Goal: Task Accomplishment & Management: Use online tool/utility

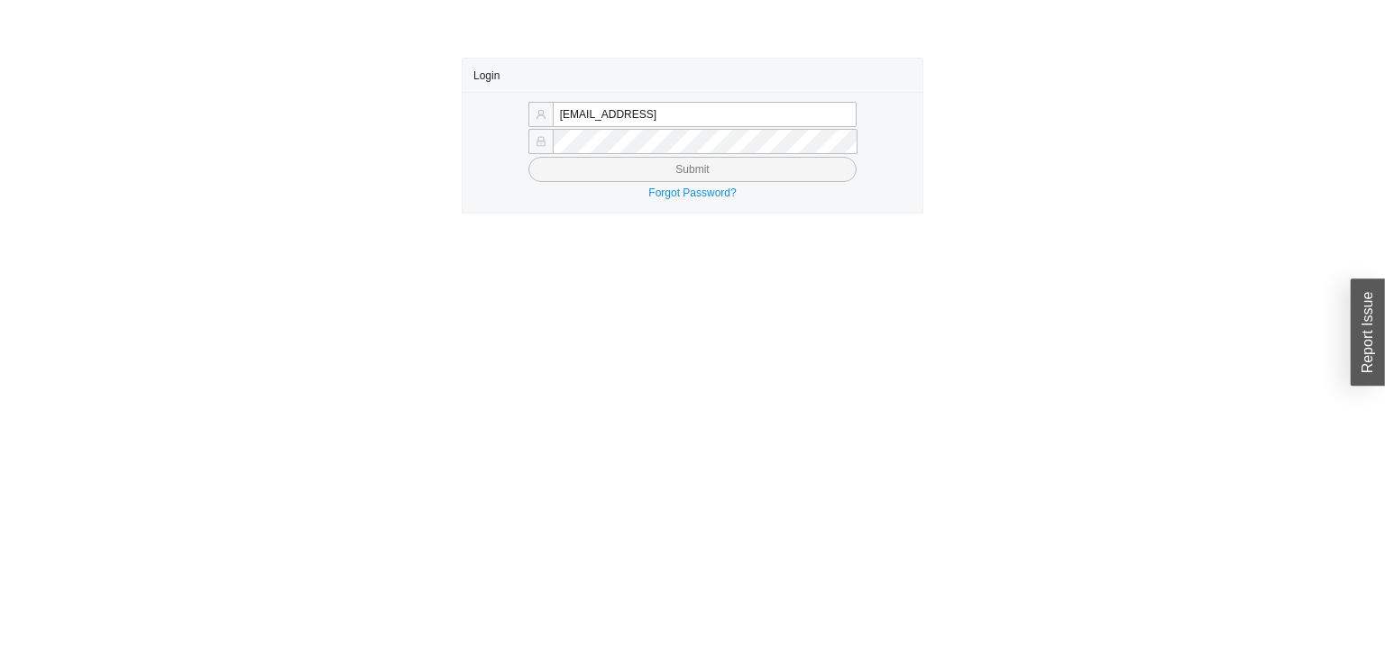
click at [528, 157] on button "Submit" at bounding box center [692, 169] width 328 height 25
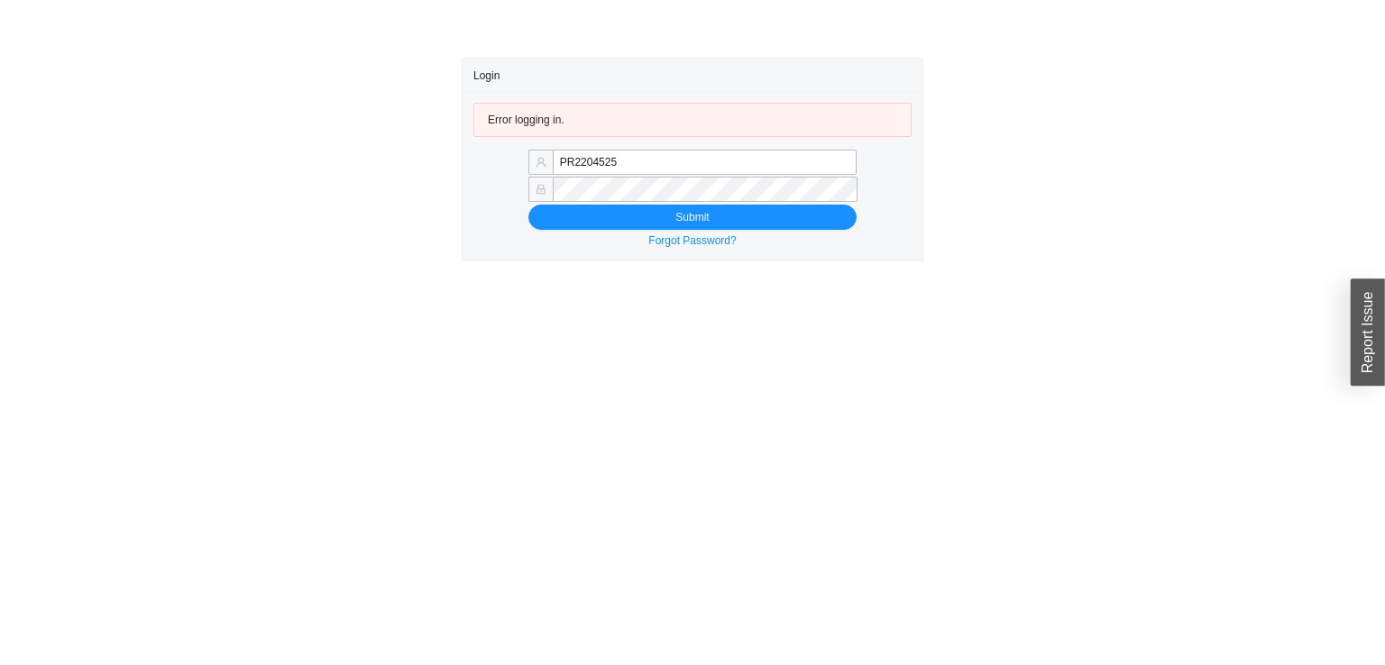
click at [528, 205] on button "Submit" at bounding box center [692, 217] width 328 height 25
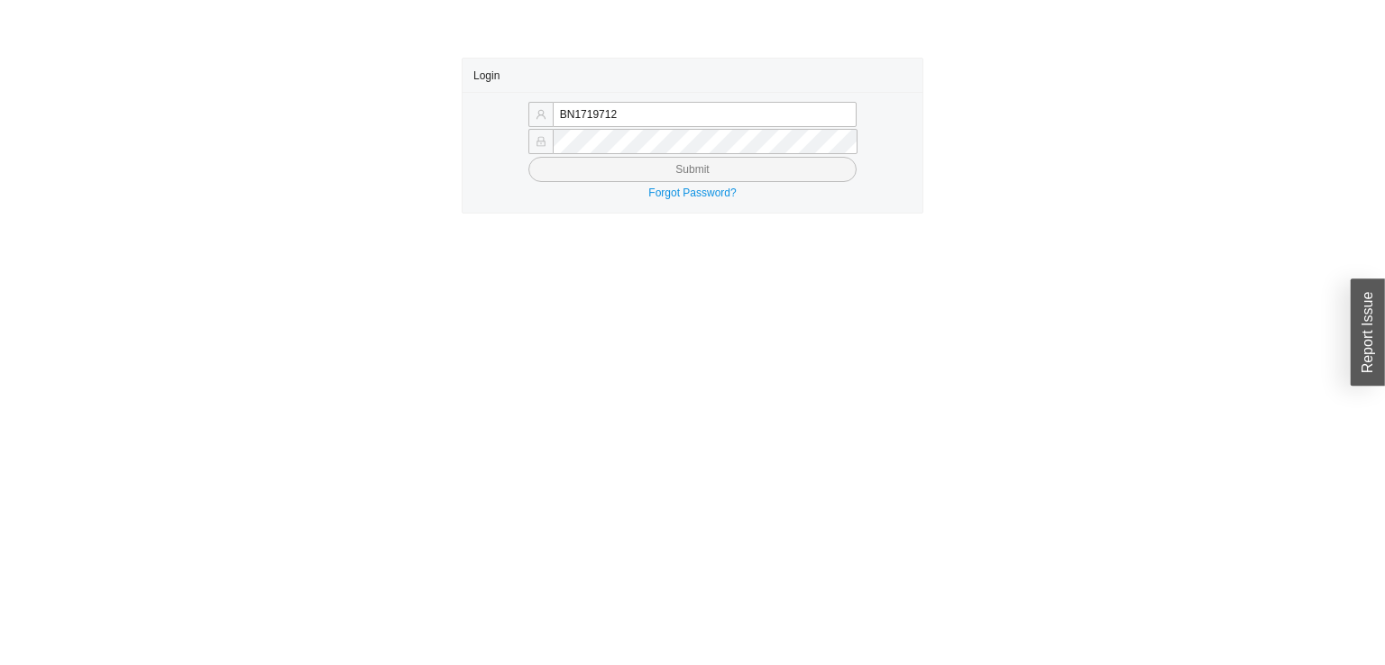
click at [528, 157] on button "Submit" at bounding box center [692, 169] width 328 height 25
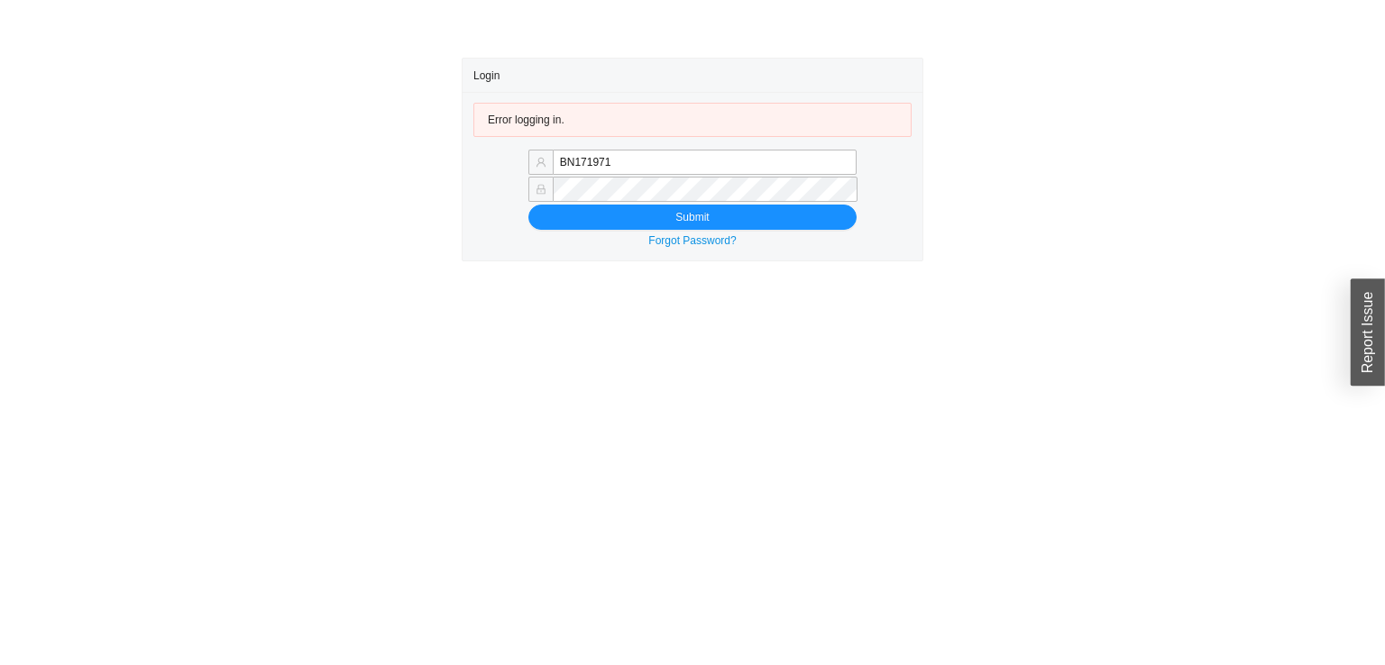
click at [528, 205] on button "Submit" at bounding box center [692, 217] width 328 height 25
type input "BN1719712PR2204525"
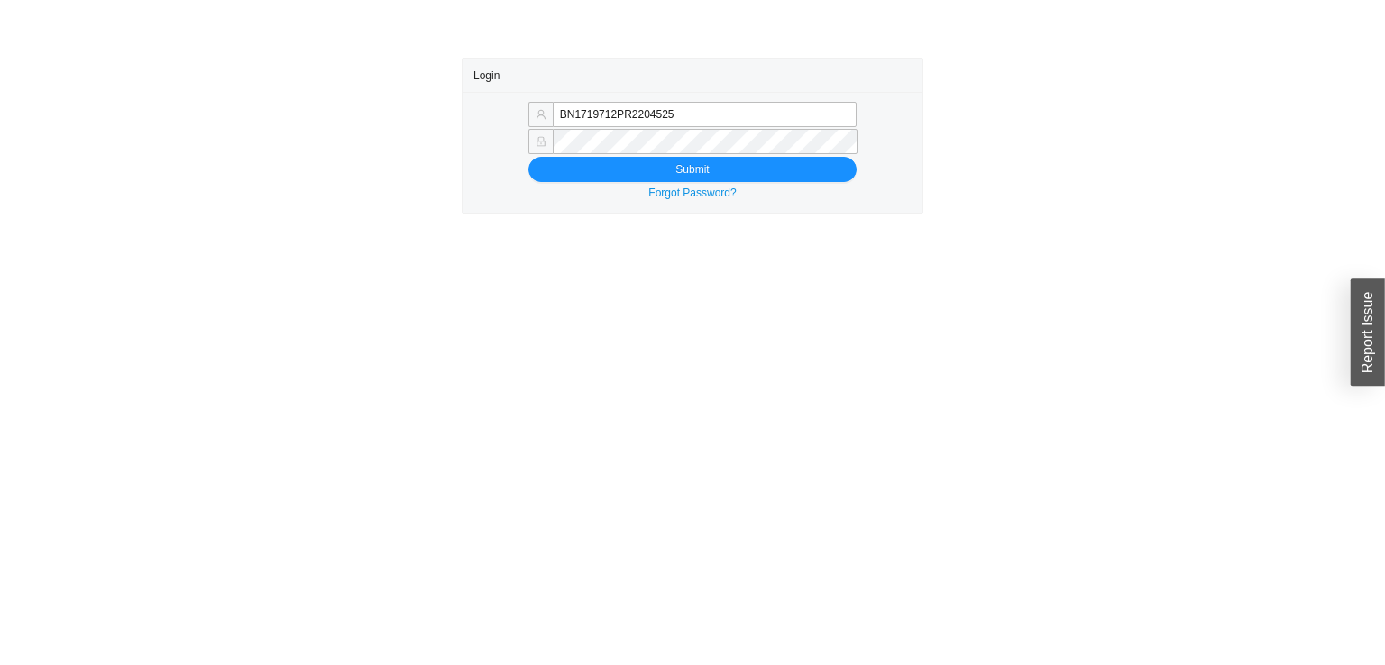
click at [41, 2] on header at bounding box center [692, 29] width 1385 height 58
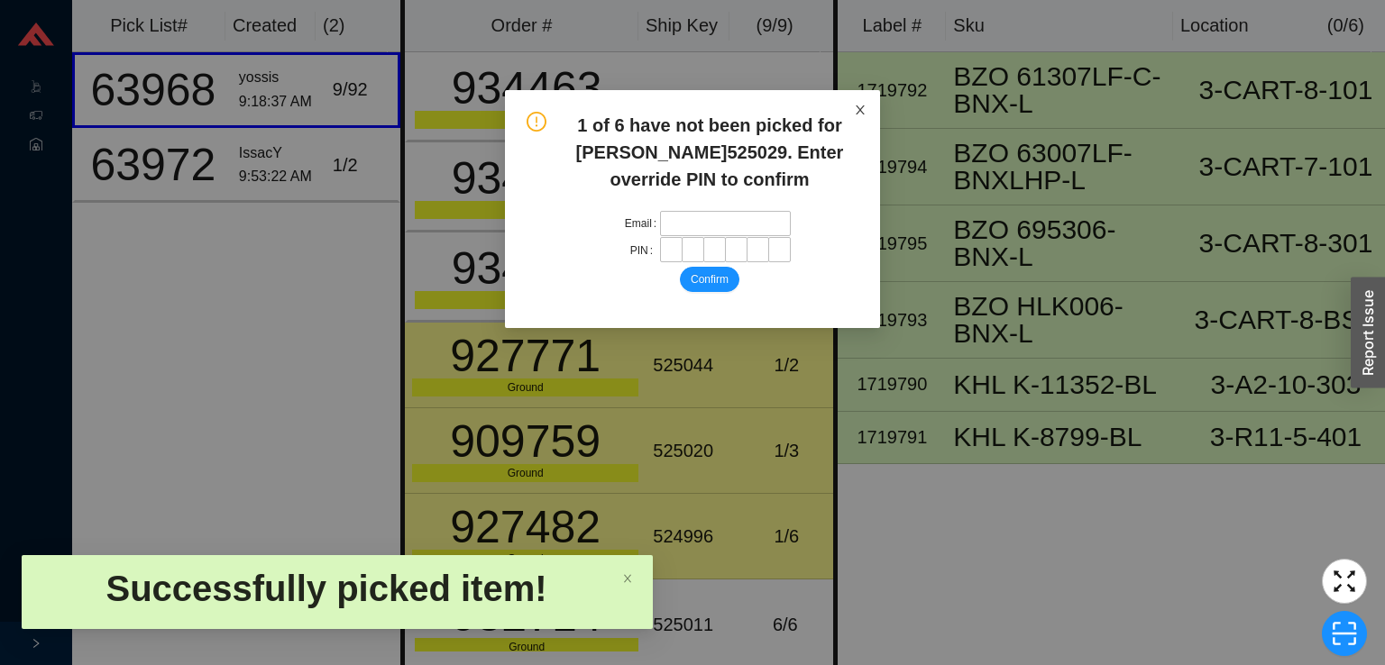
click at [877, 96] on span "Close" at bounding box center [860, 110] width 40 height 40
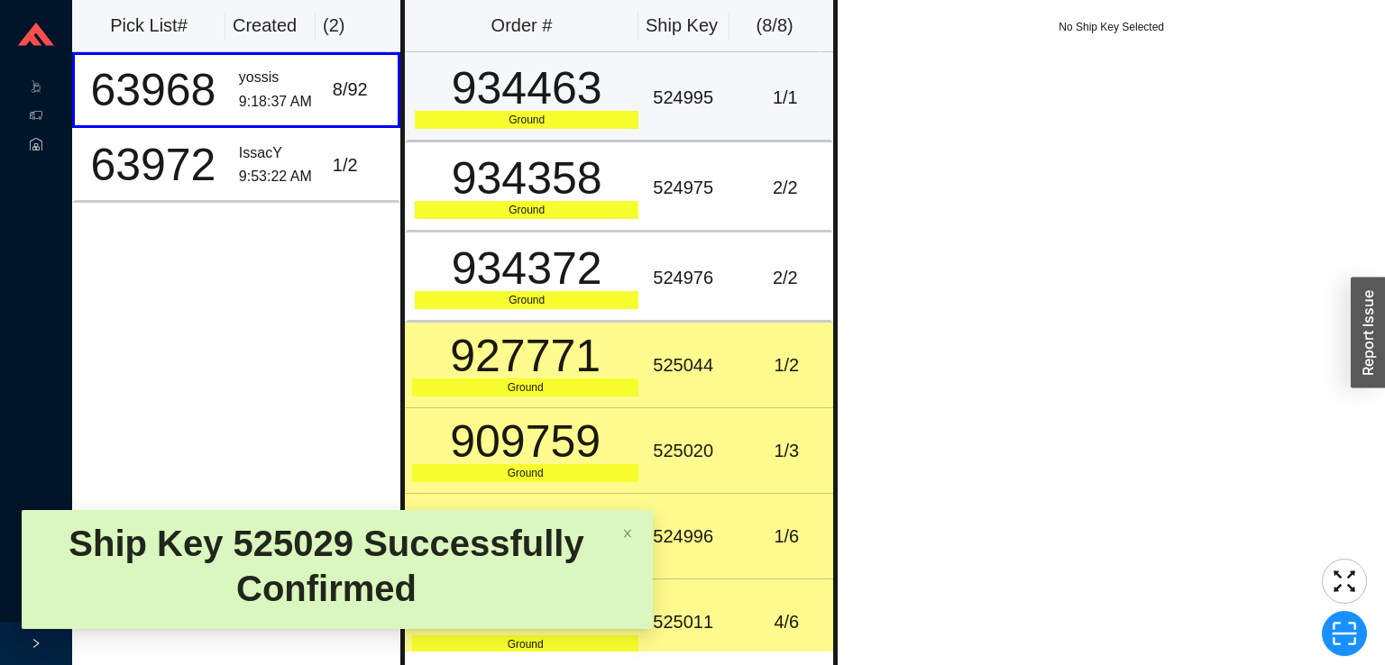
click at [755, 112] on td "1 / 1" at bounding box center [786, 97] width 94 height 90
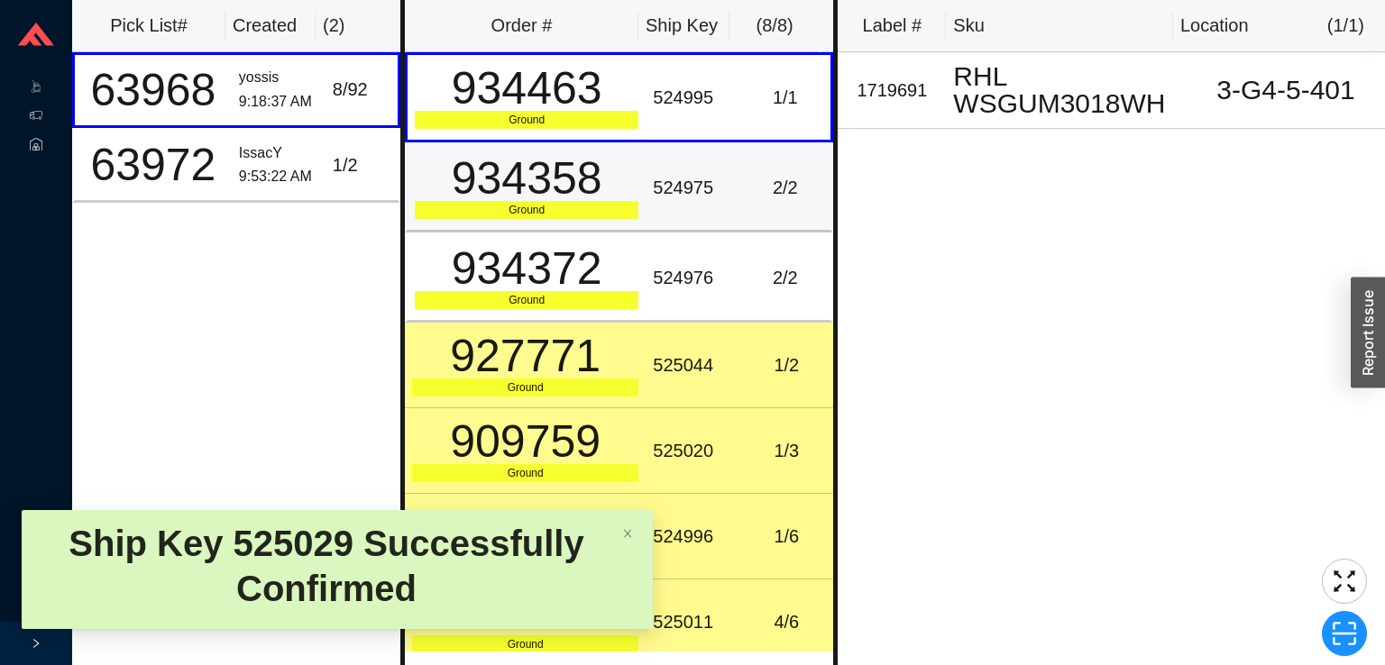
click at [780, 192] on div "2 / 2" at bounding box center [785, 188] width 77 height 30
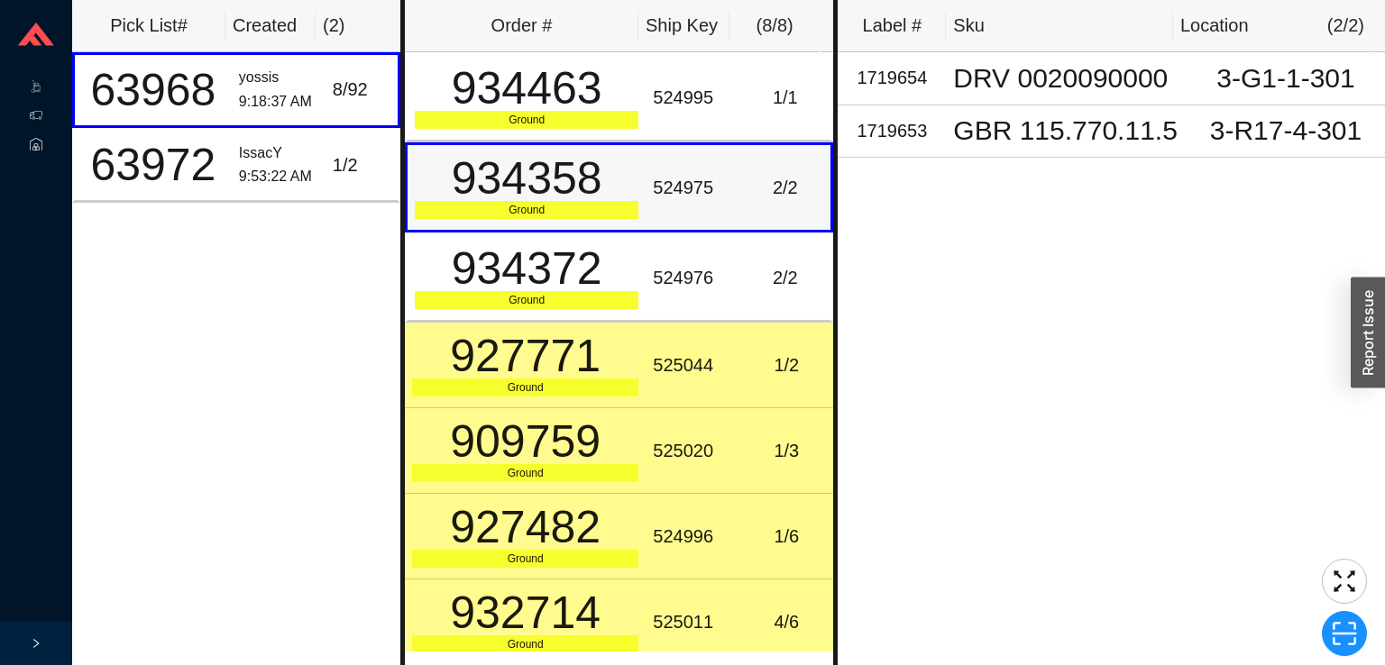
scroll to position [99, 0]
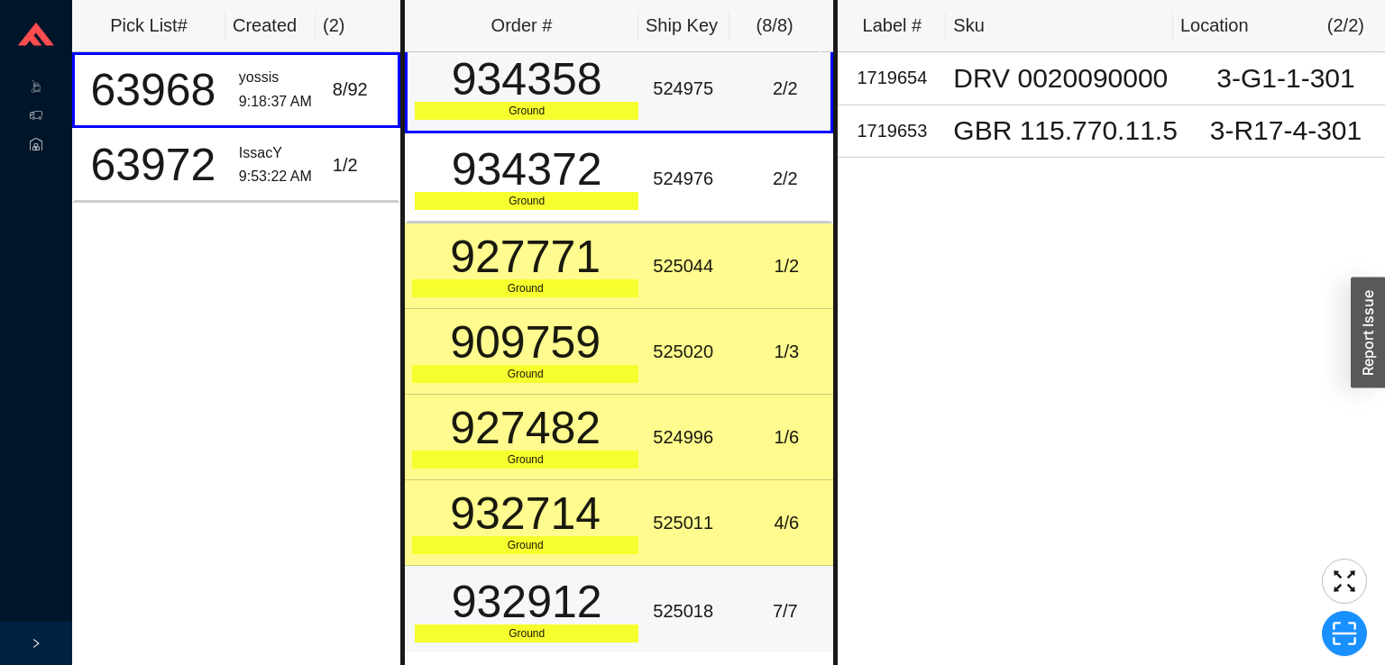
click at [724, 610] on td "525018" at bounding box center [693, 611] width 94 height 90
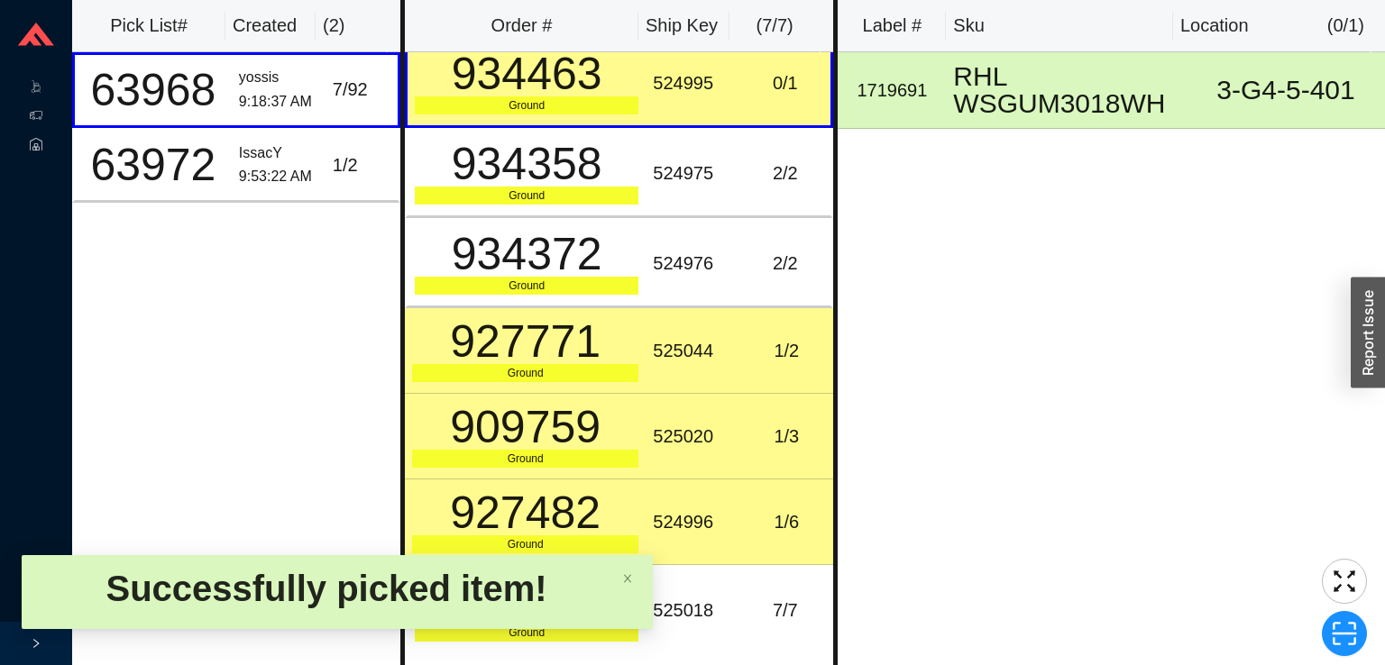
scroll to position [0, 0]
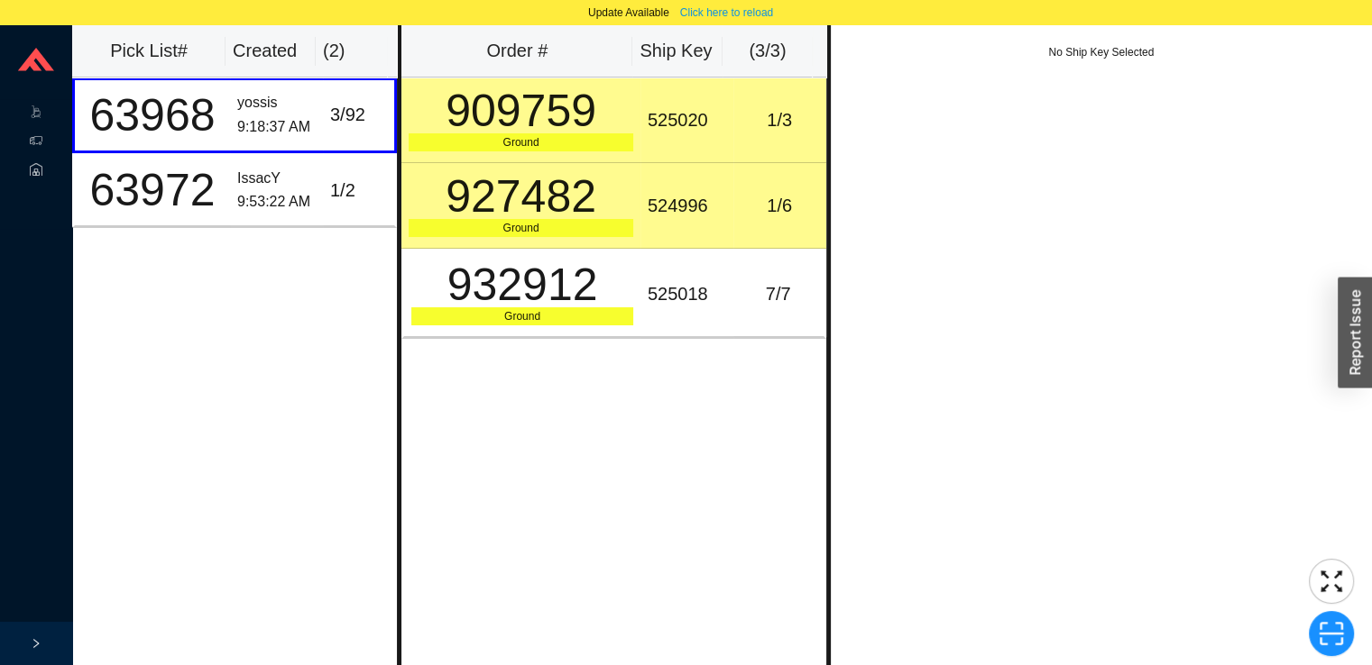
click at [671, 125] on div "525020" at bounding box center [686, 121] width 78 height 30
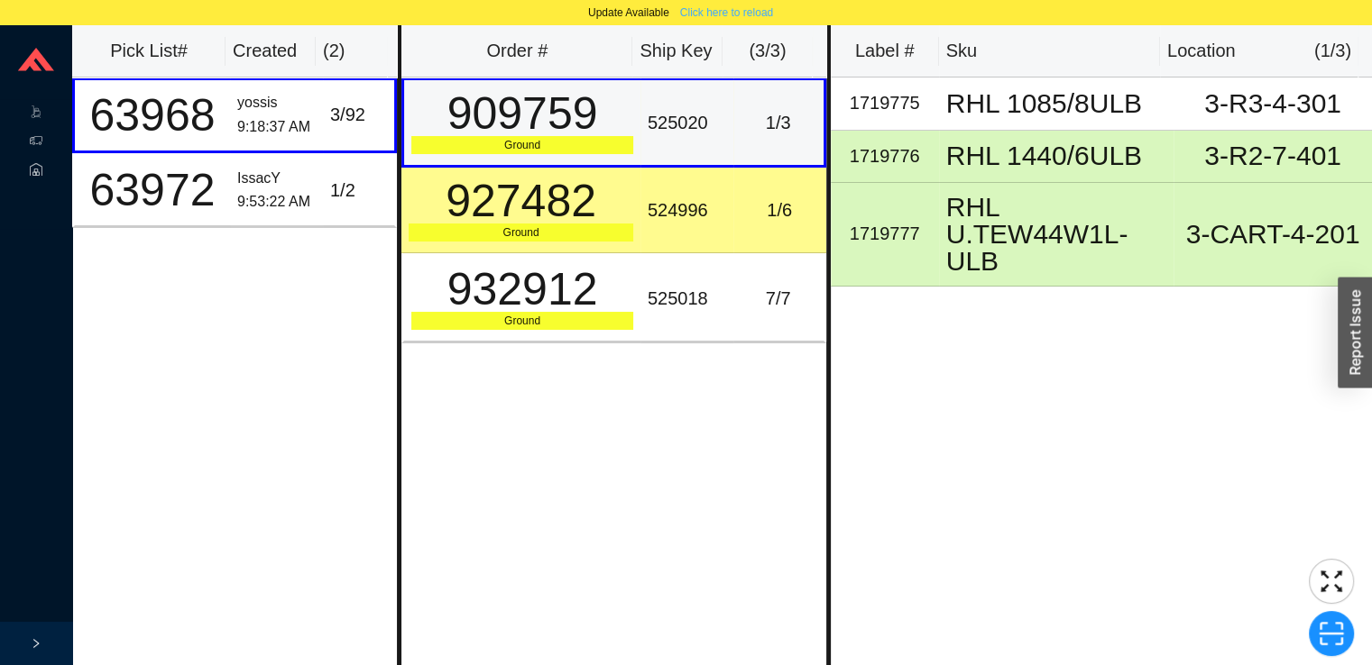
click at [746, 20] on span "Click here to reload" at bounding box center [726, 13] width 93 height 18
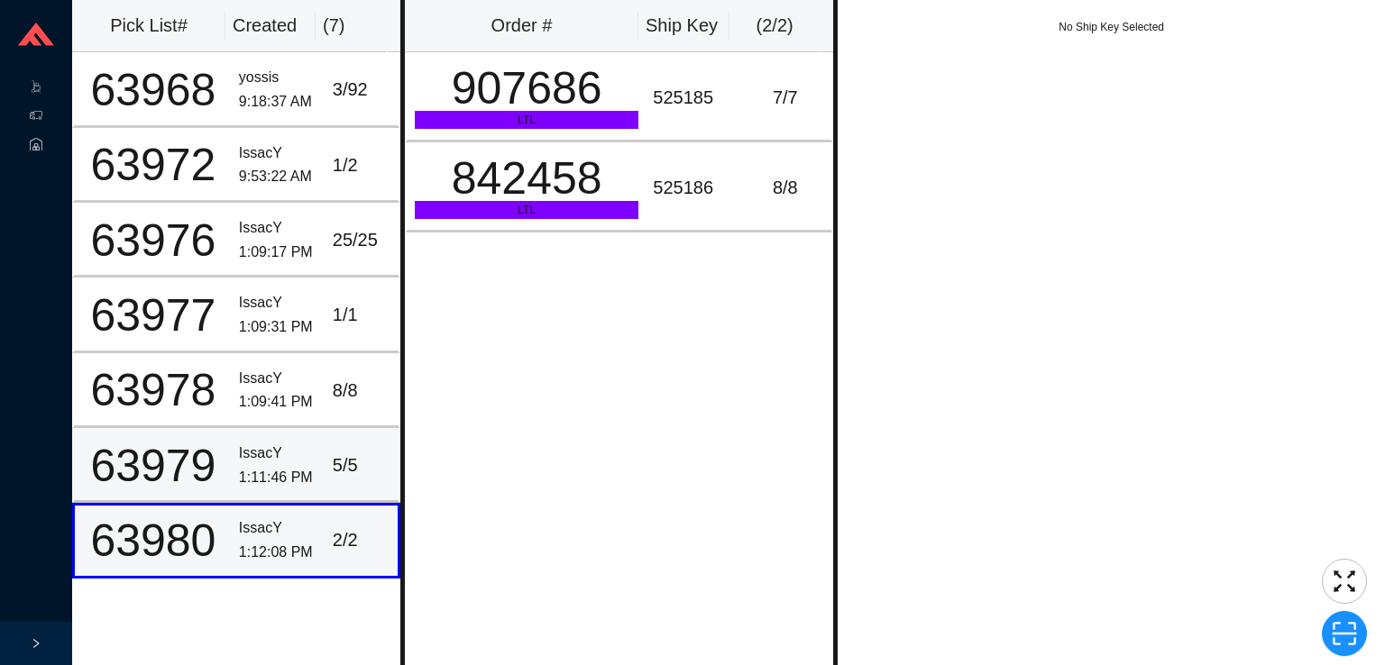
click at [333, 458] on div "5 / 5" at bounding box center [362, 466] width 58 height 30
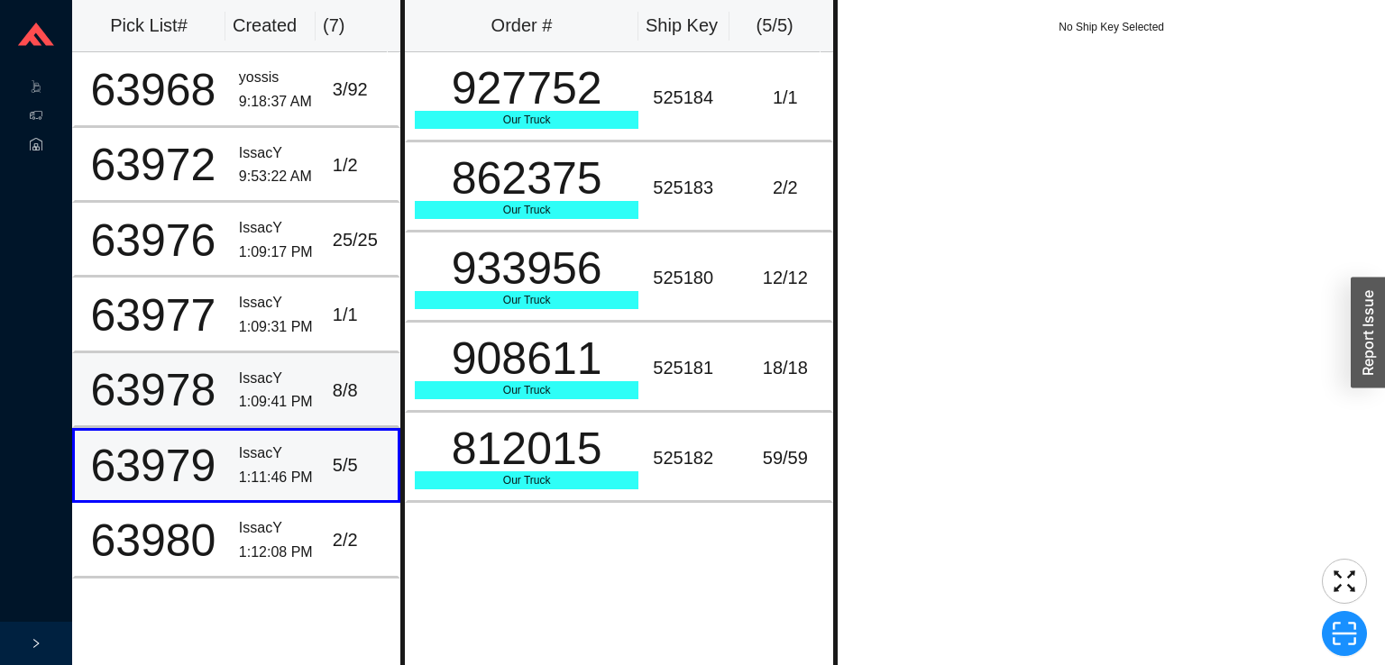
click at [338, 379] on div "8 / 8" at bounding box center [362, 391] width 58 height 30
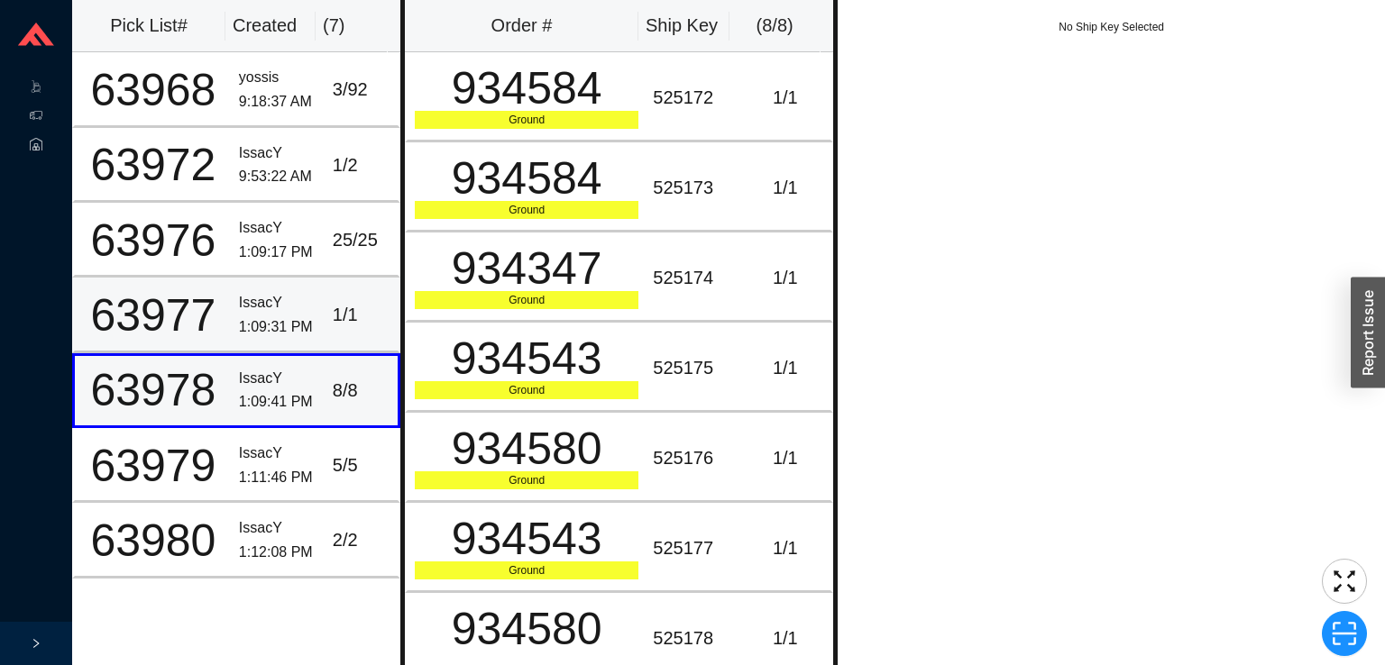
click at [303, 331] on div "1:09:31 PM" at bounding box center [278, 328] width 79 height 24
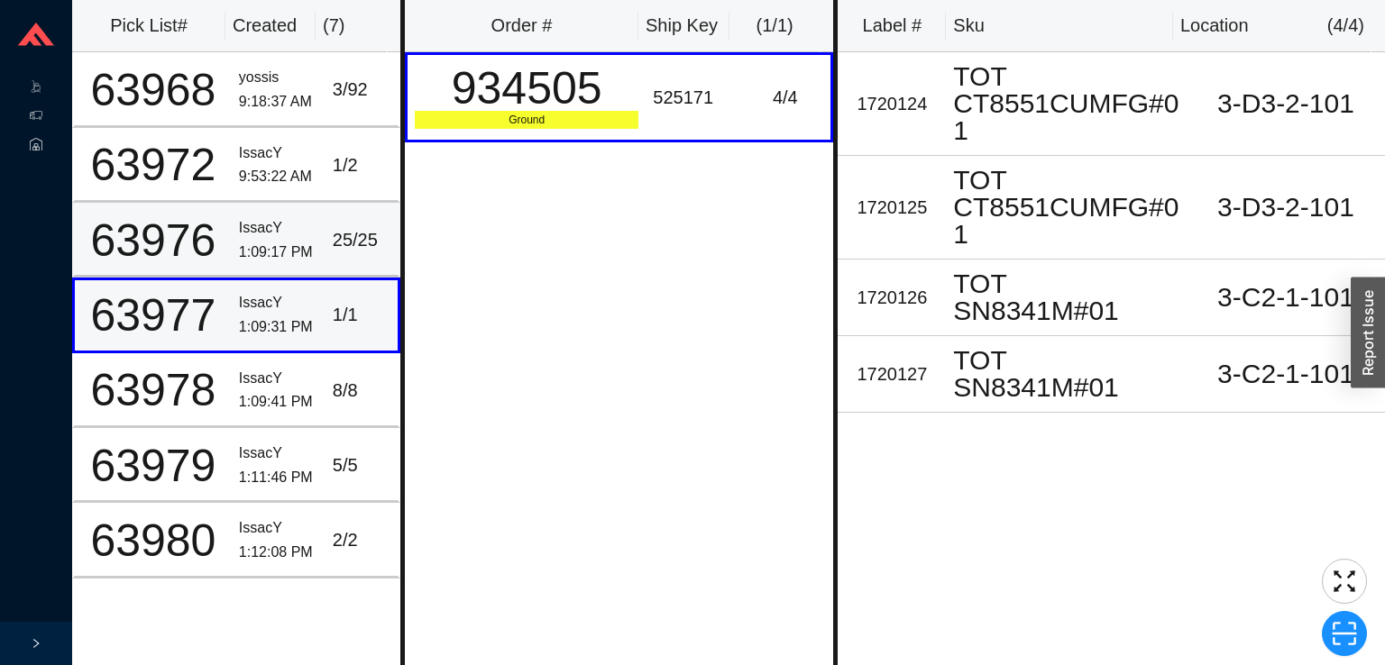
click at [326, 238] on td "25 / 25" at bounding box center [363, 240] width 75 height 75
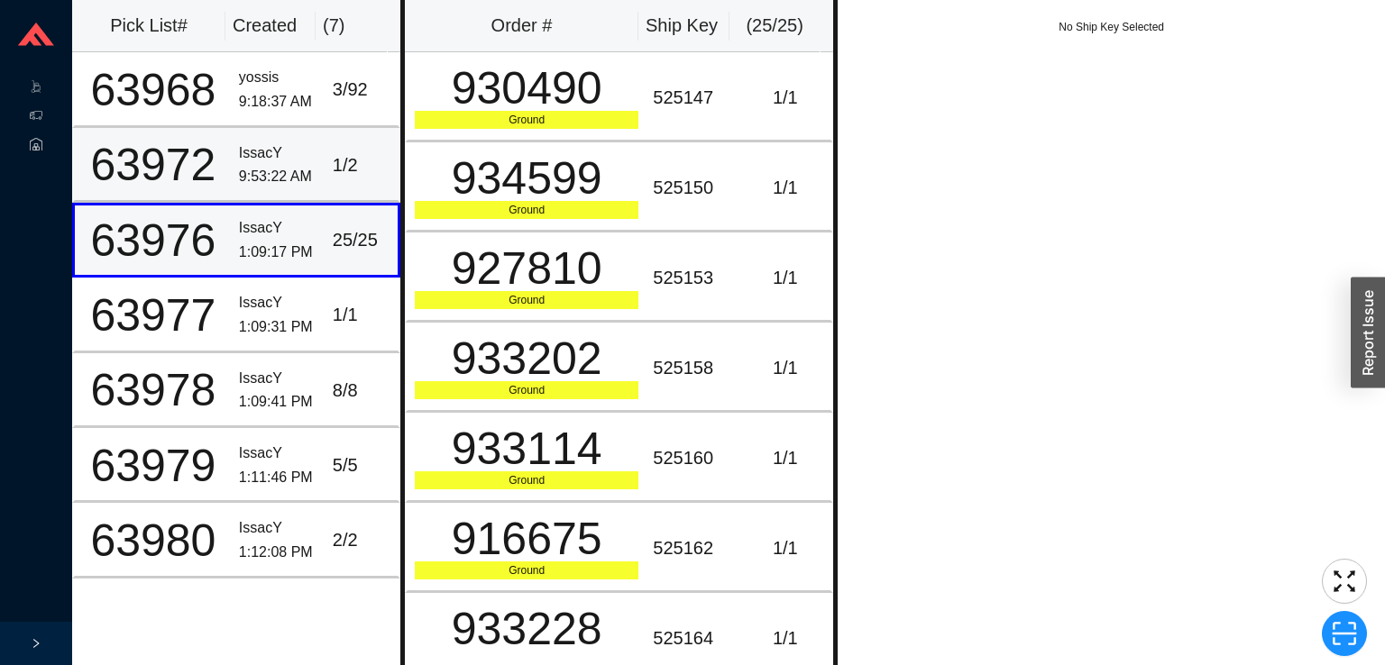
click at [333, 157] on div "1 / 2" at bounding box center [362, 166] width 58 height 30
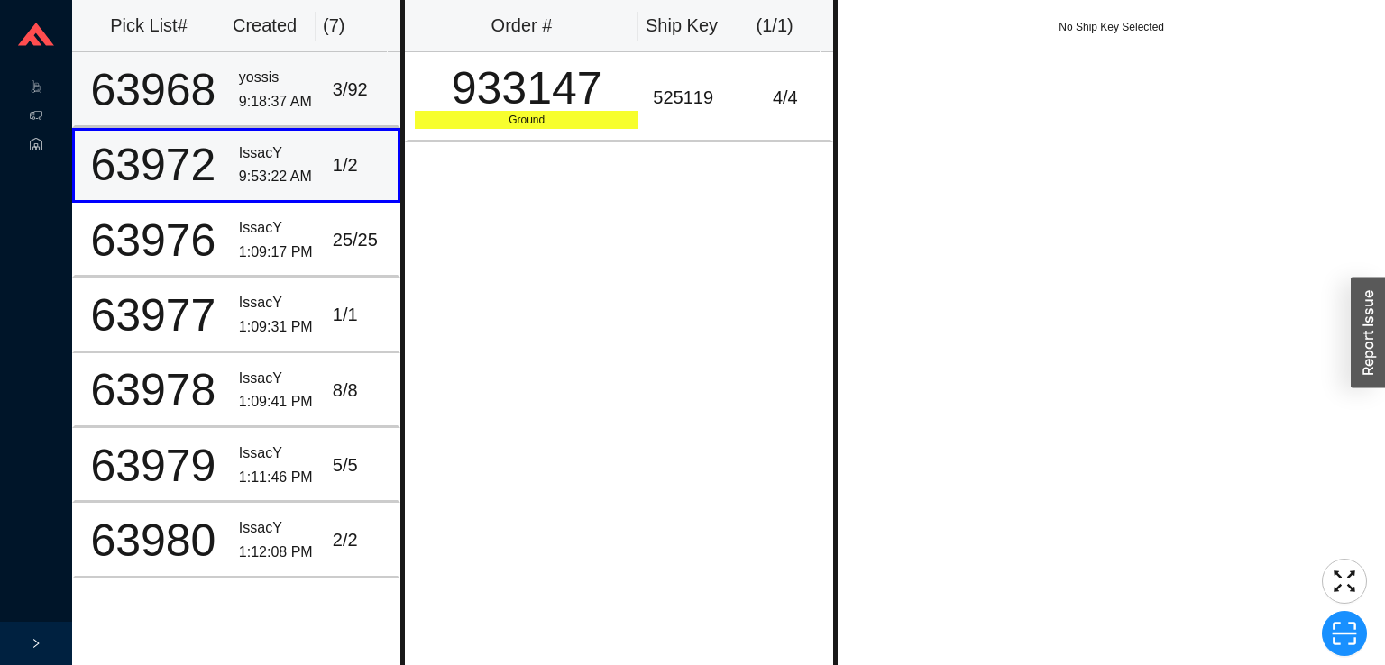
click at [333, 90] on div "3 / 92" at bounding box center [362, 90] width 58 height 30
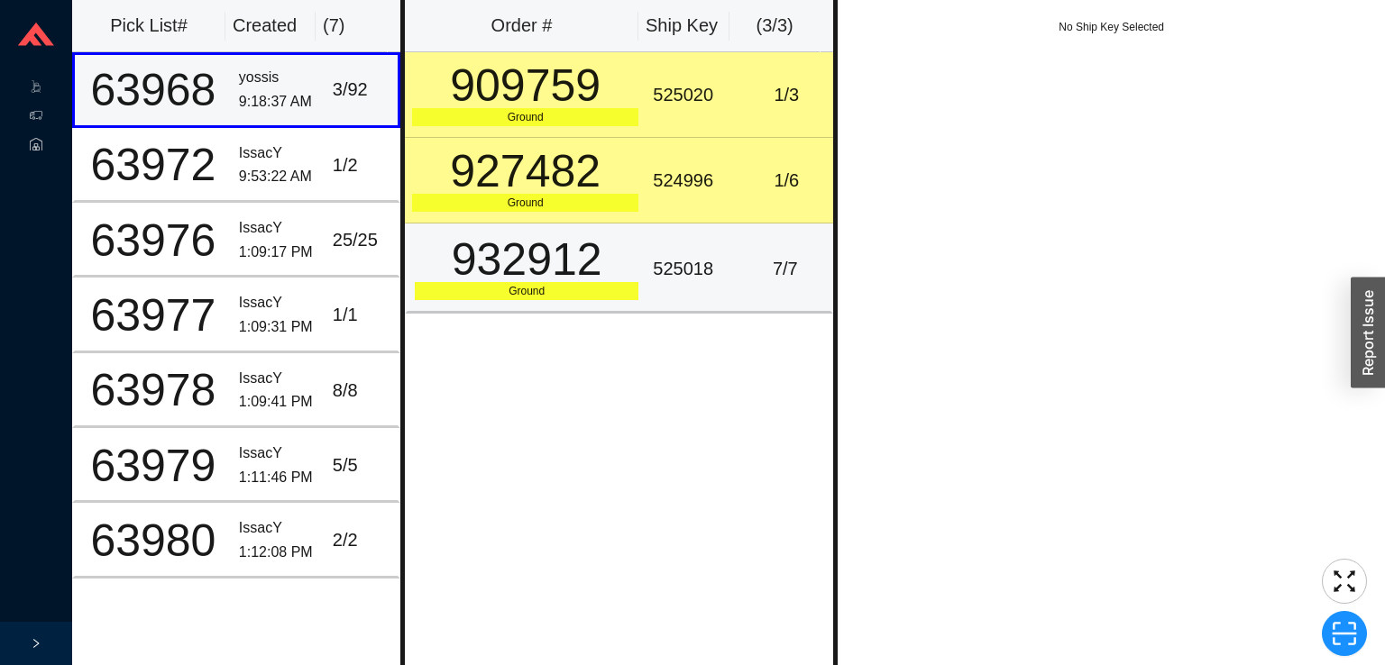
click at [656, 274] on div "525018" at bounding box center [692, 269] width 79 height 30
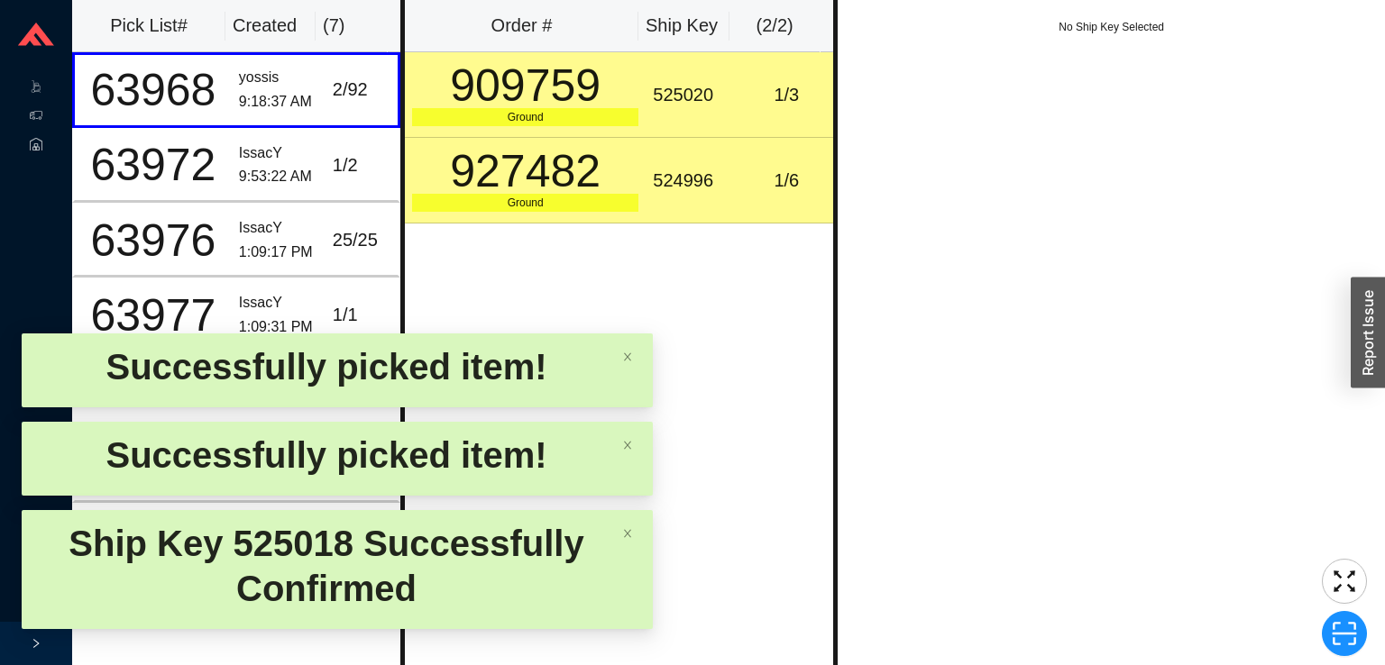
click at [665, 58] on td "525020" at bounding box center [693, 95] width 94 height 86
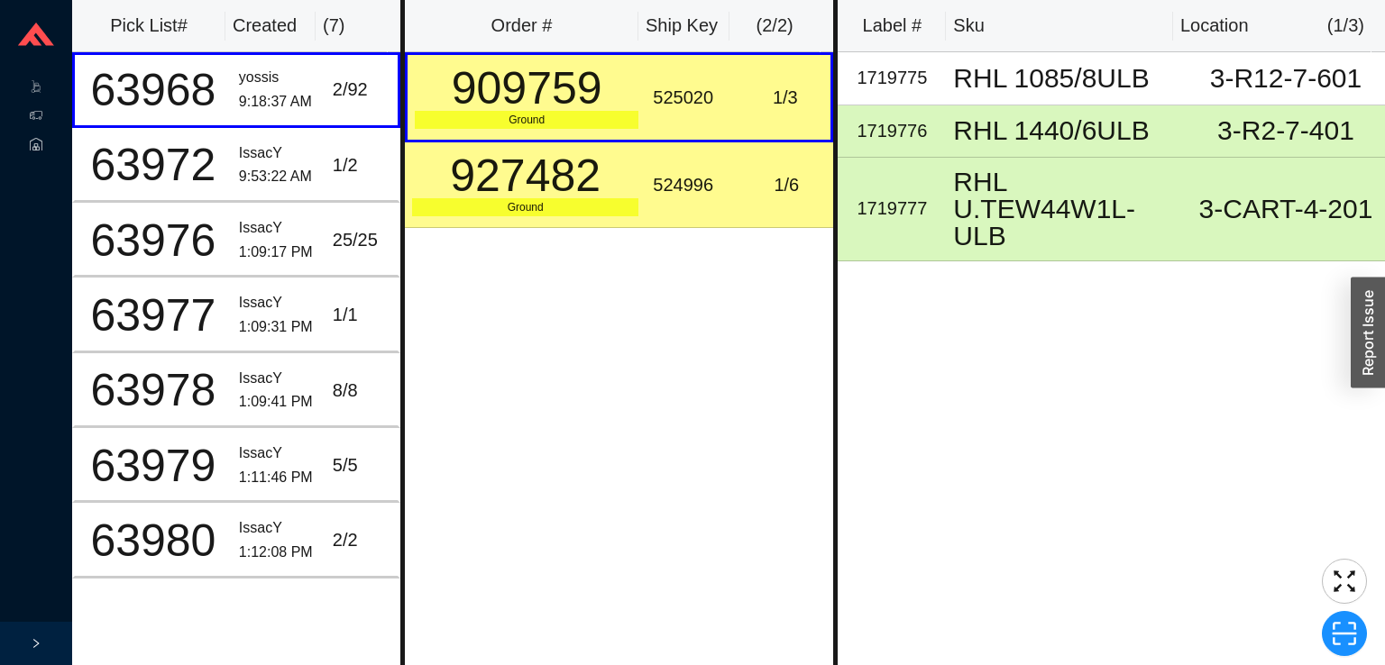
click at [550, 204] on div "Ground" at bounding box center [525, 207] width 226 height 18
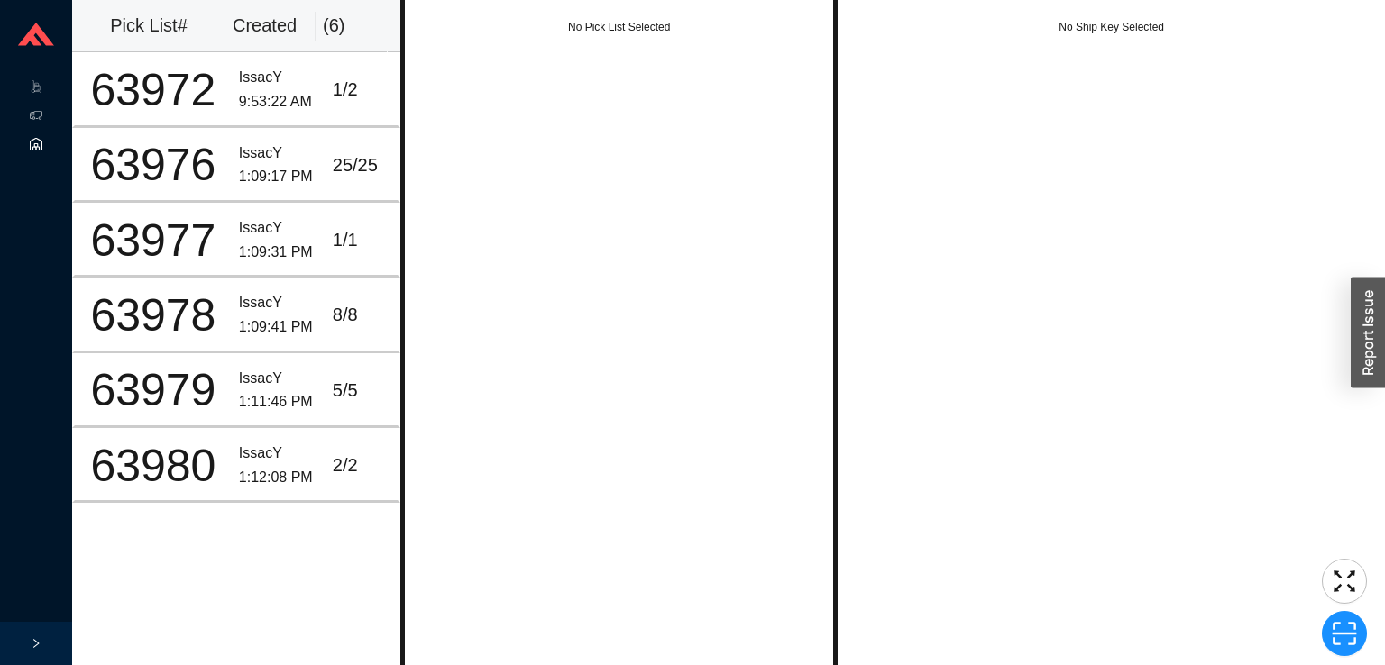
click at [36, 144] on icon at bounding box center [36, 147] width 5 height 6
click at [102, 151] on link "Scan Inventory" at bounding box center [126, 145] width 72 height 13
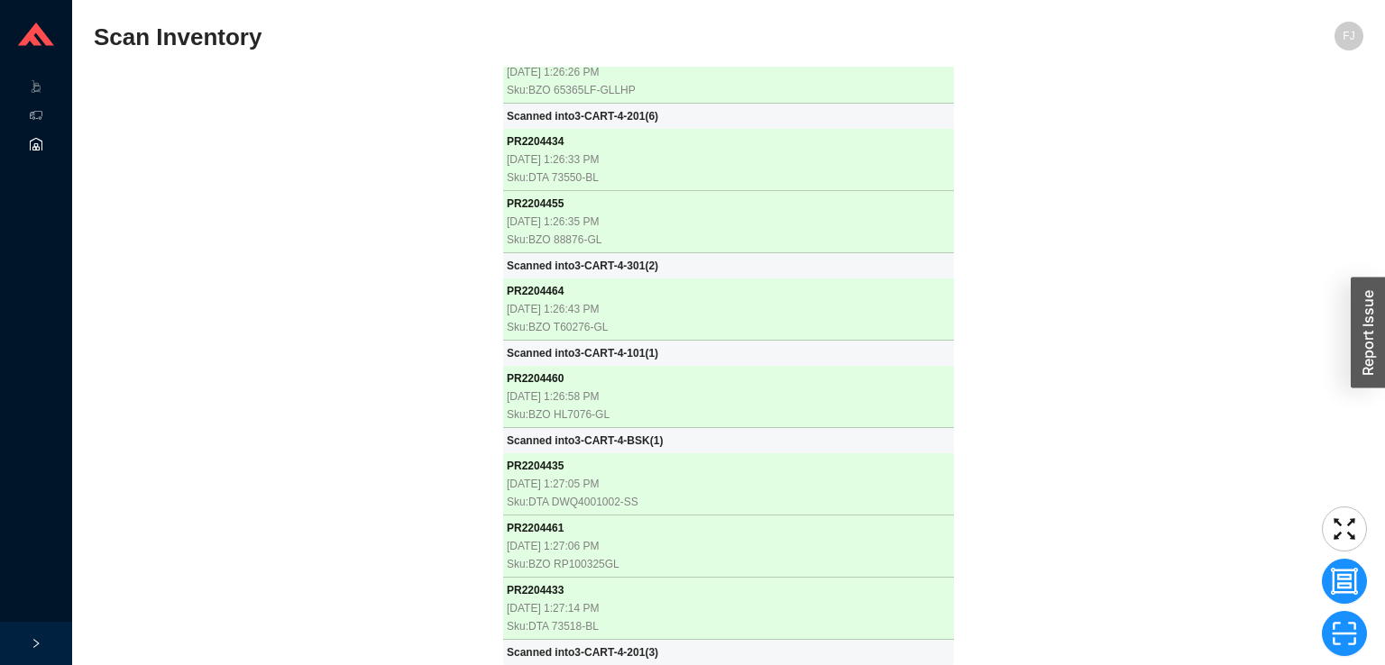
scroll to position [646, 0]
click at [36, 88] on icon ".warehouse-cart-packages-a{fill:none;stroke:currentColor;stroke-linecap:round;s…" at bounding box center [36, 86] width 13 height 13
click at [99, 94] on link "Start Pick" at bounding box center [113, 87] width 46 height 13
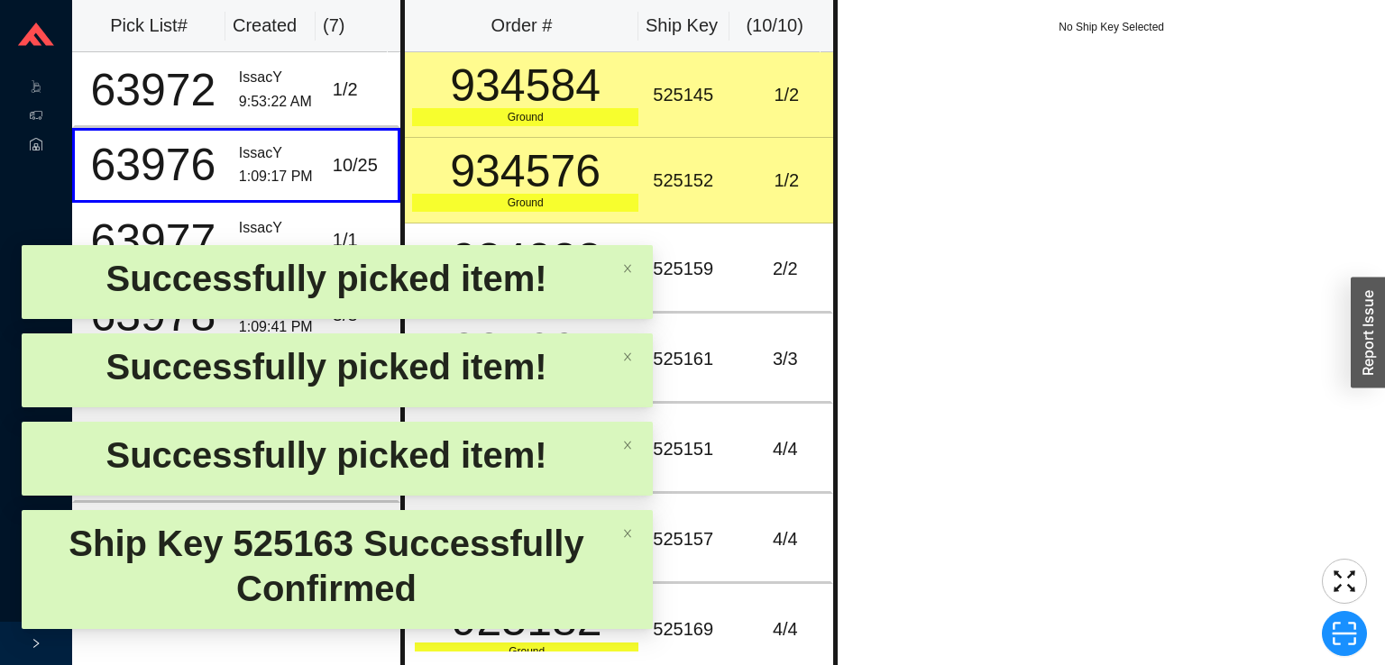
click at [693, 61] on td "525145" at bounding box center [693, 95] width 94 height 86
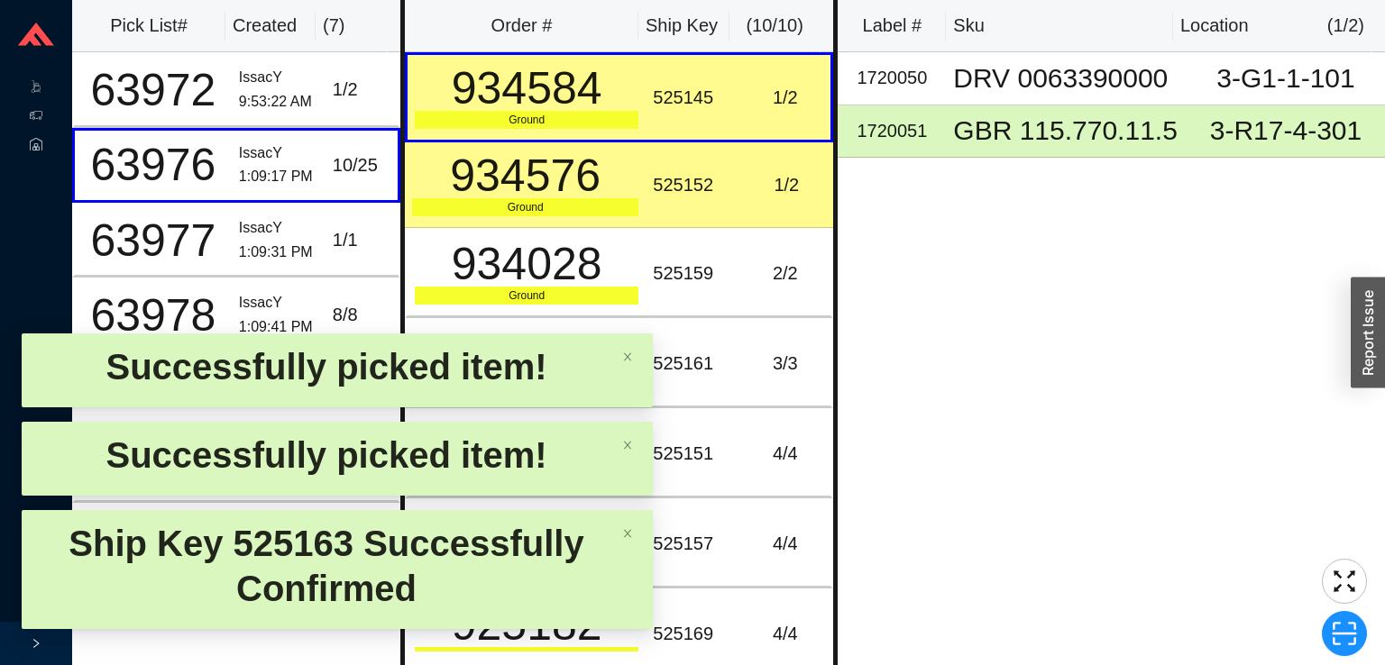
click at [739, 140] on td "1 / 2" at bounding box center [786, 97] width 94 height 90
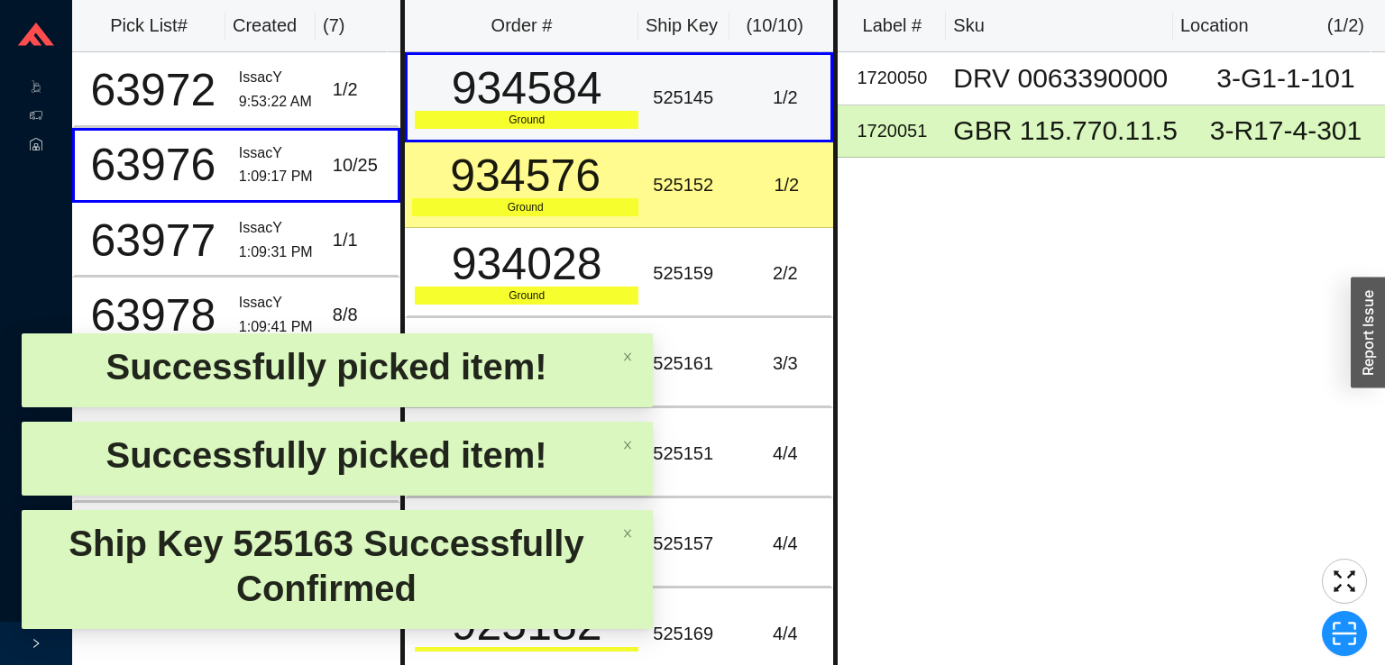
click at [695, 213] on td "525152" at bounding box center [693, 185] width 94 height 86
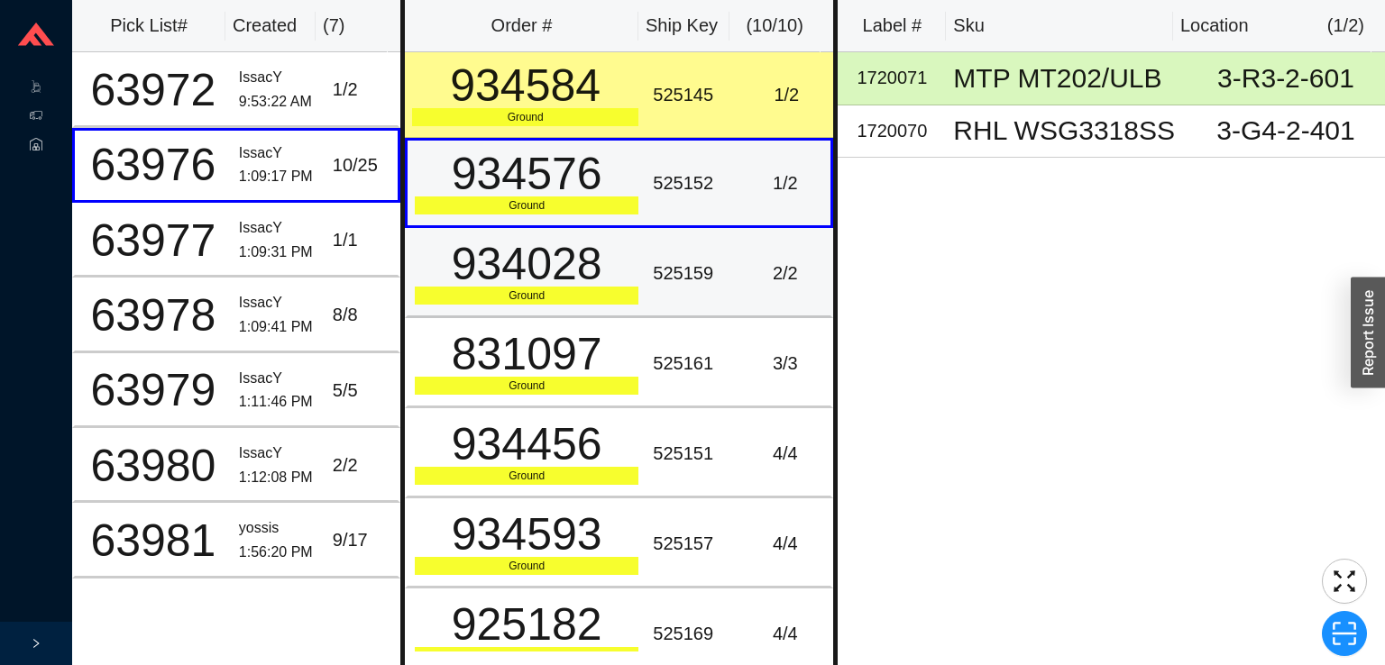
click at [702, 259] on div "525159" at bounding box center [692, 274] width 79 height 30
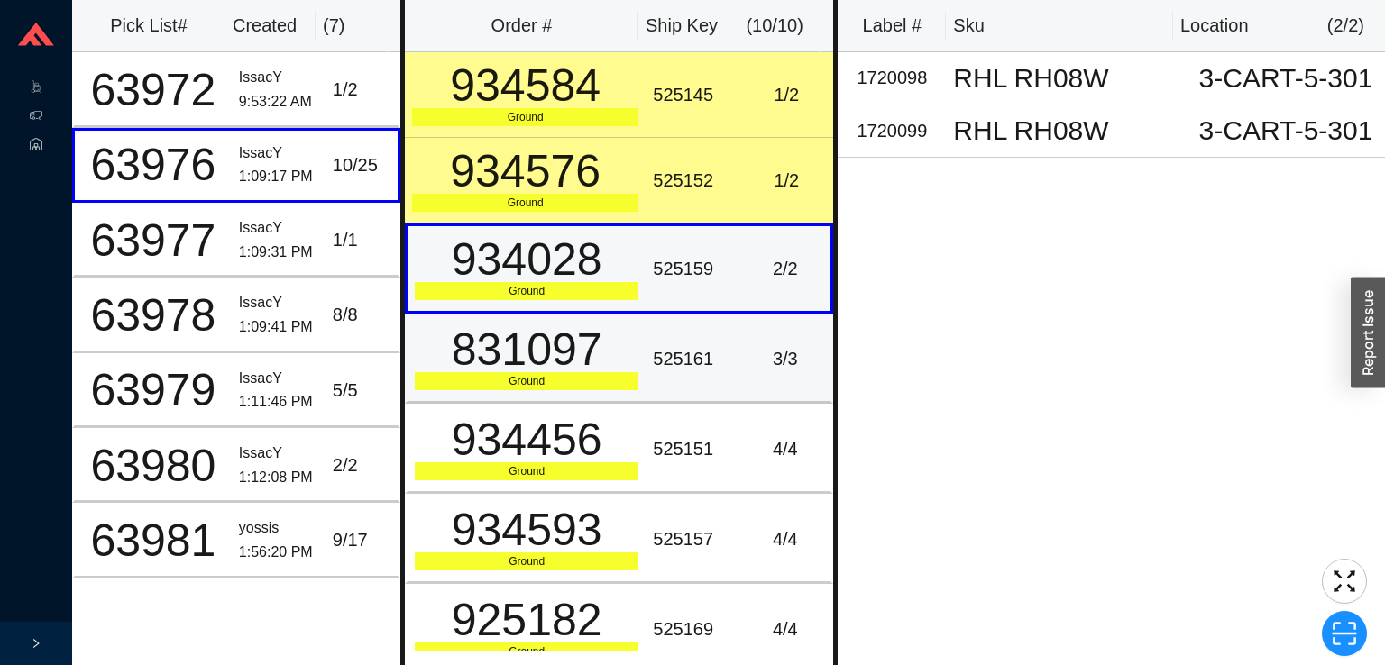
click at [661, 322] on td "525161" at bounding box center [693, 359] width 94 height 90
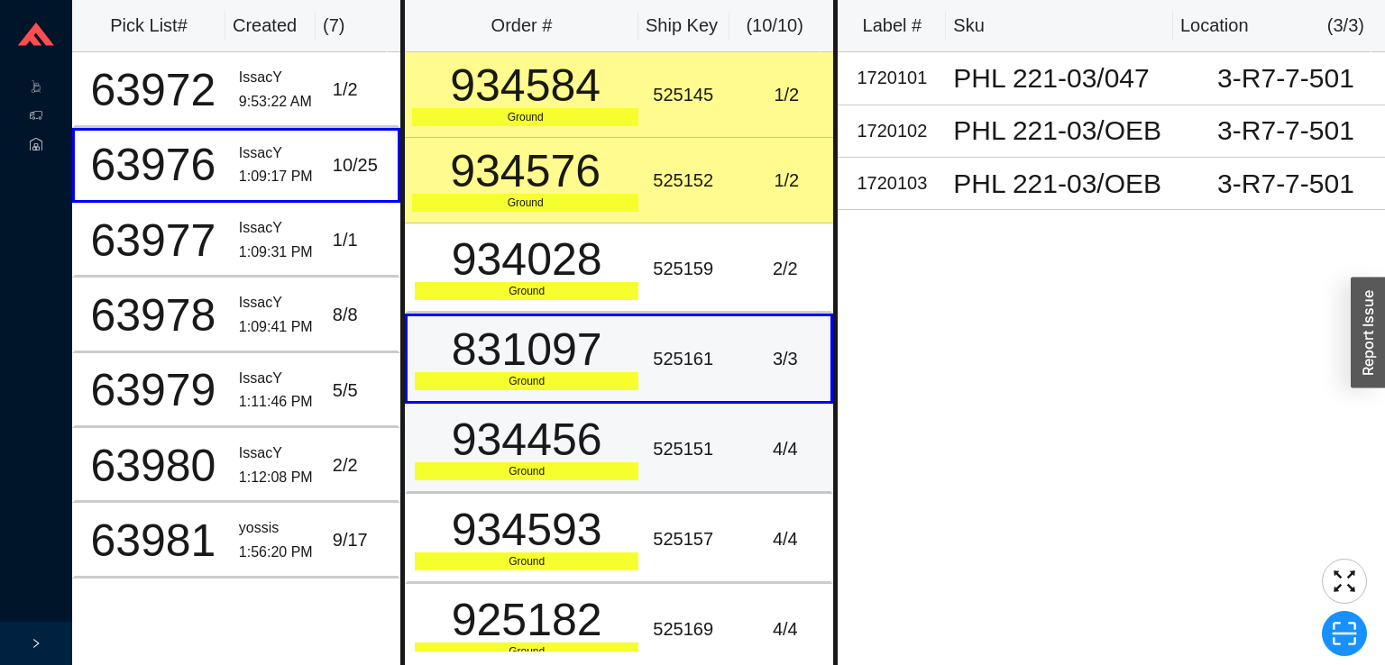
click at [637, 404] on td "934456 Ground" at bounding box center [525, 449] width 241 height 90
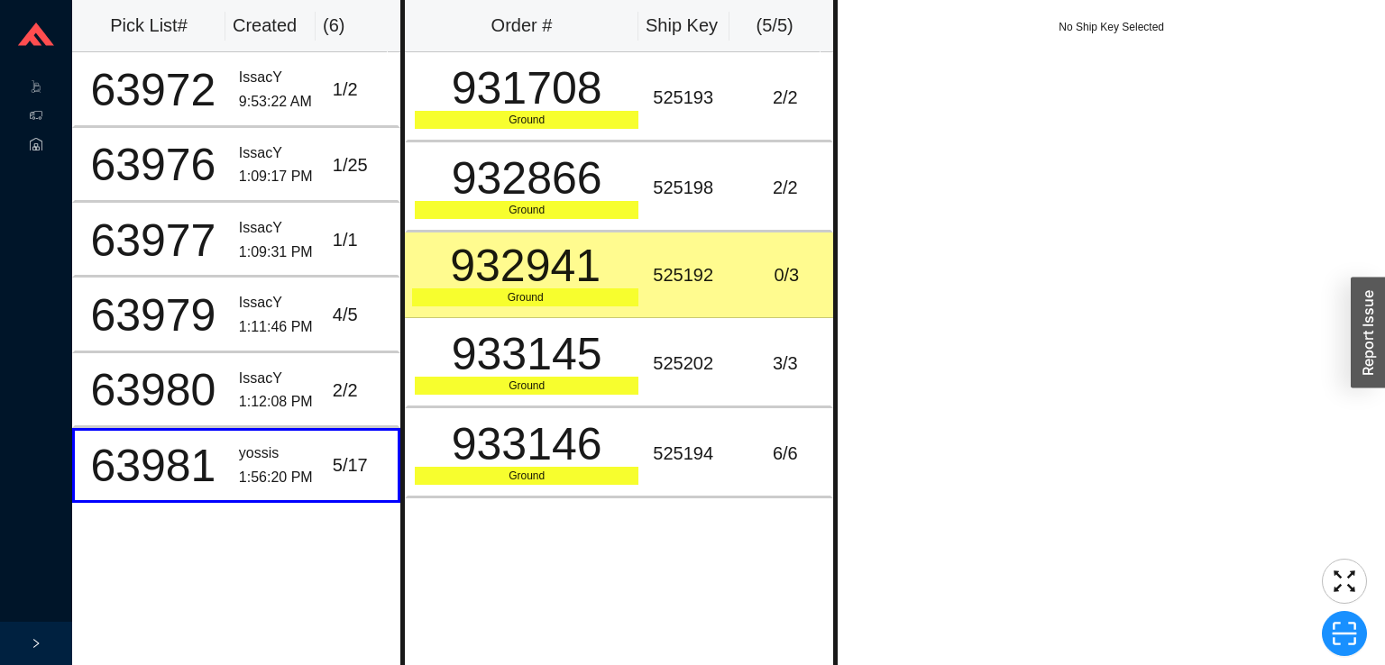
click at [715, 250] on td "525192" at bounding box center [693, 276] width 94 height 86
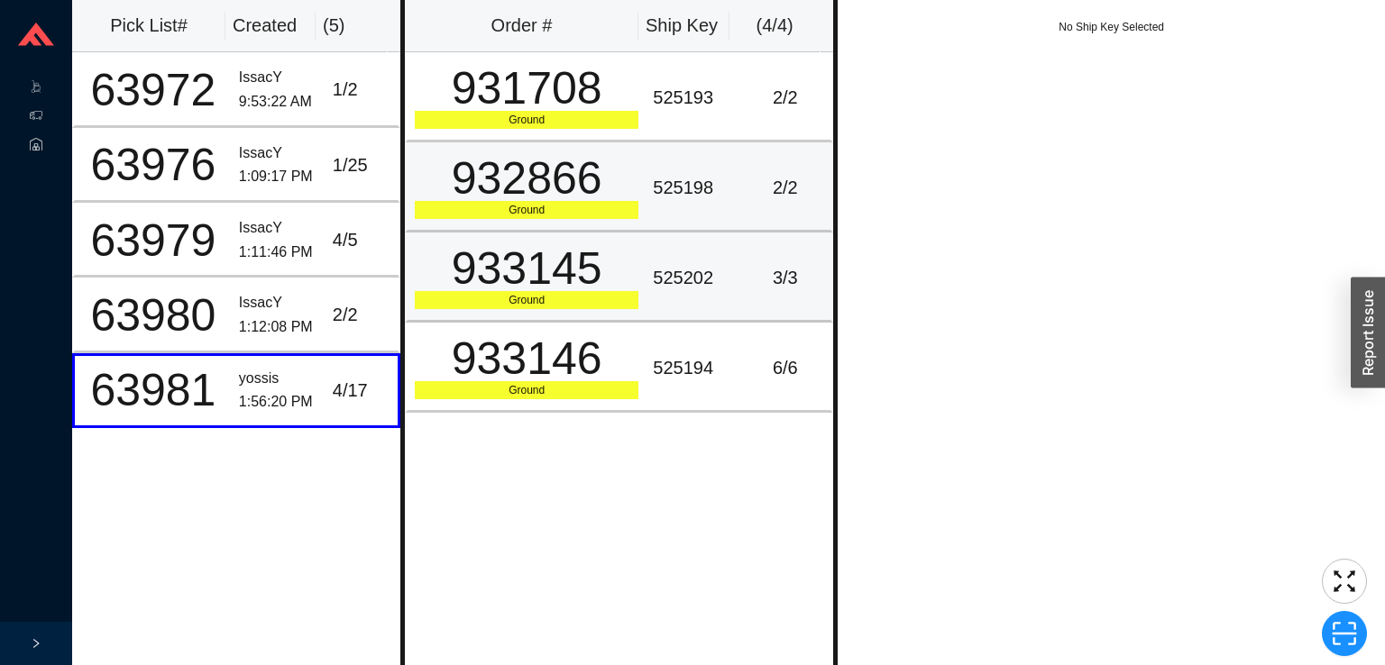
click at [707, 165] on td "525198" at bounding box center [693, 187] width 94 height 90
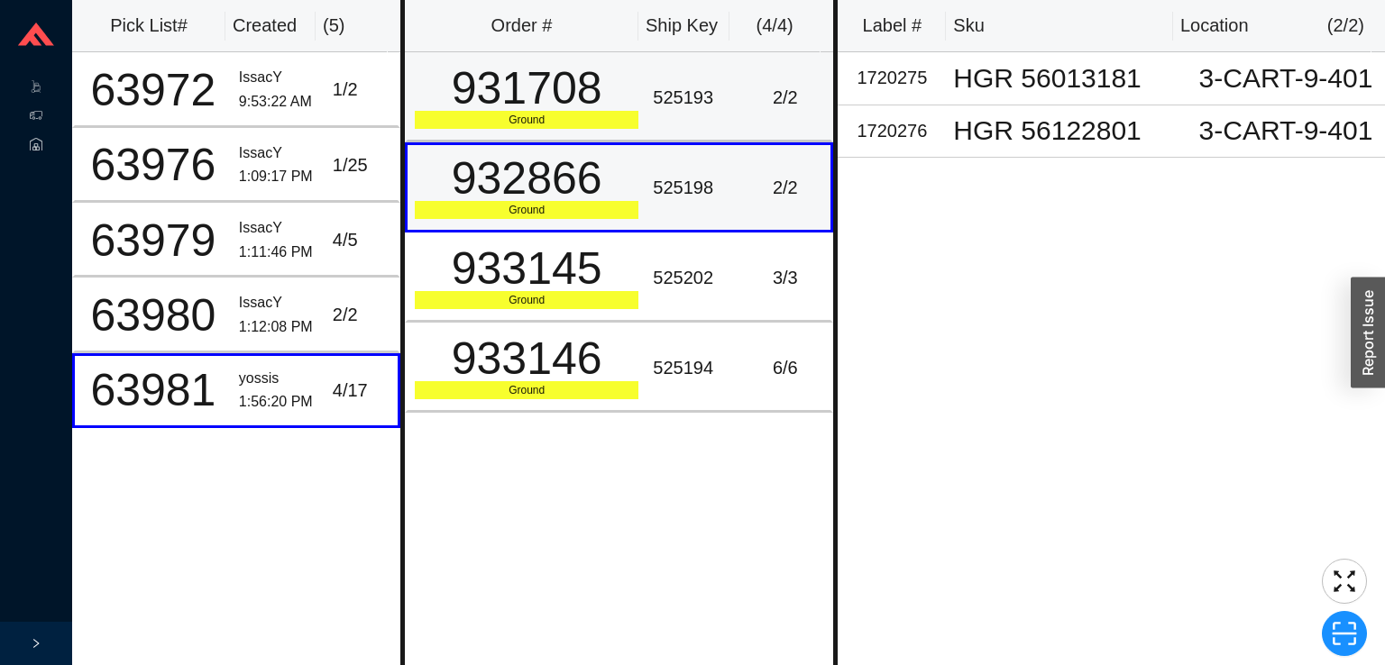
click at [717, 94] on div "525193" at bounding box center [692, 98] width 79 height 30
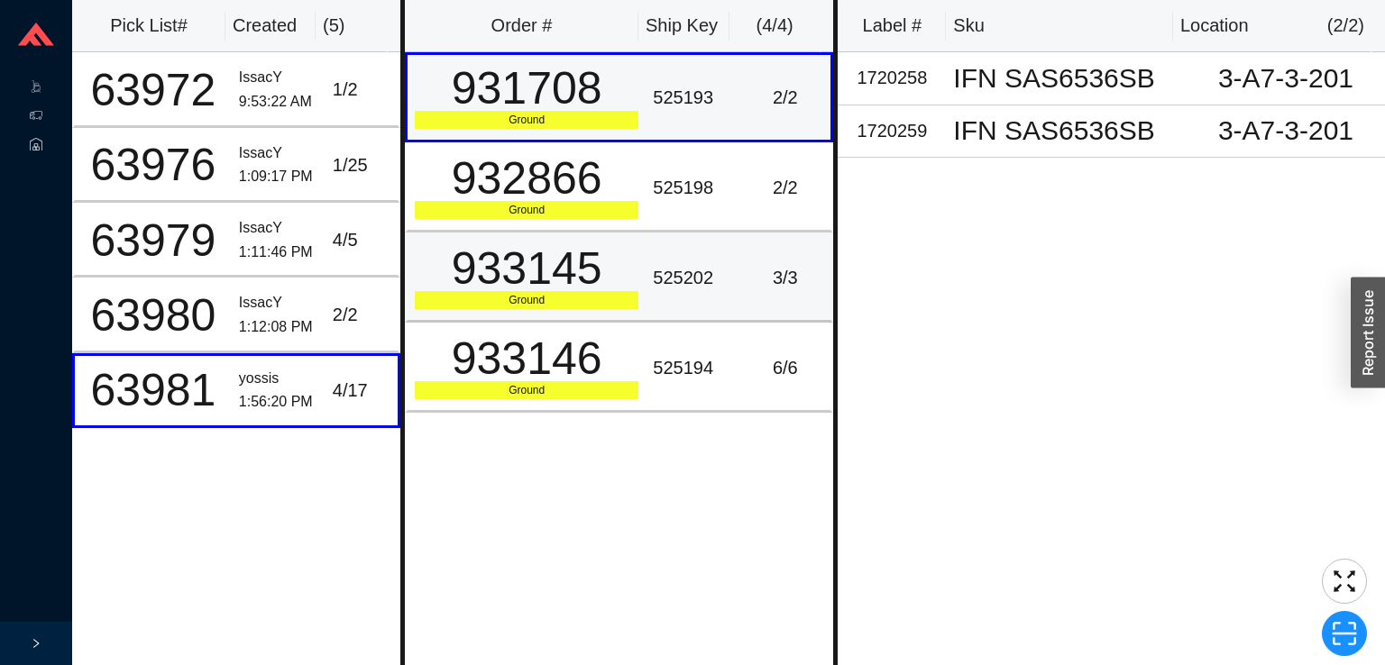
click at [772, 267] on div "3 / 3" at bounding box center [785, 278] width 77 height 30
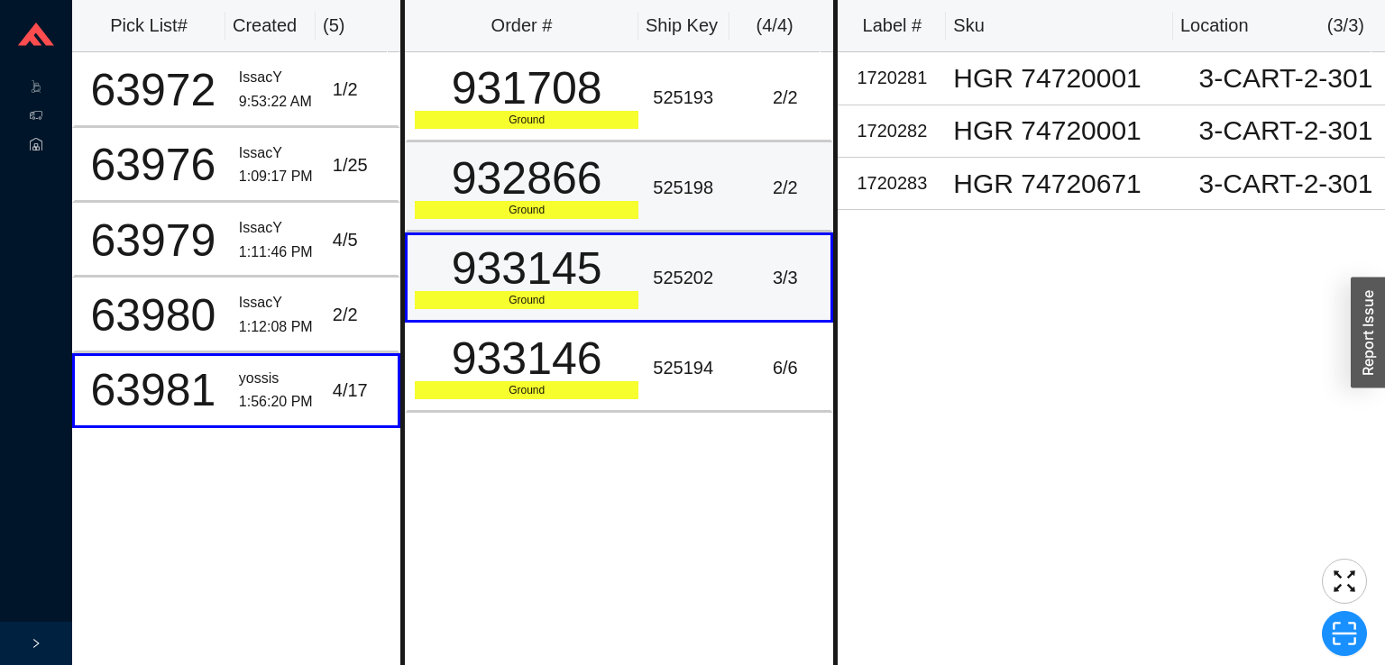
click at [747, 185] on div "2 / 2" at bounding box center [785, 188] width 77 height 30
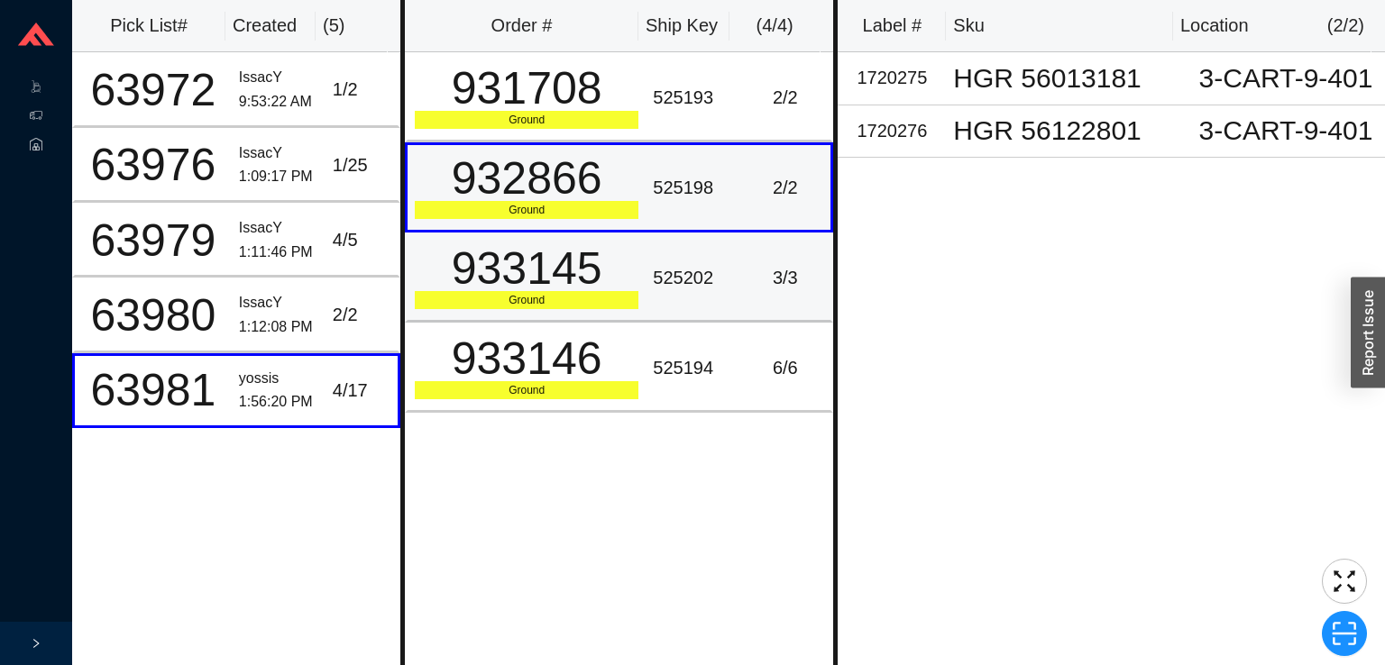
click at [711, 269] on div "525202" at bounding box center [692, 278] width 79 height 30
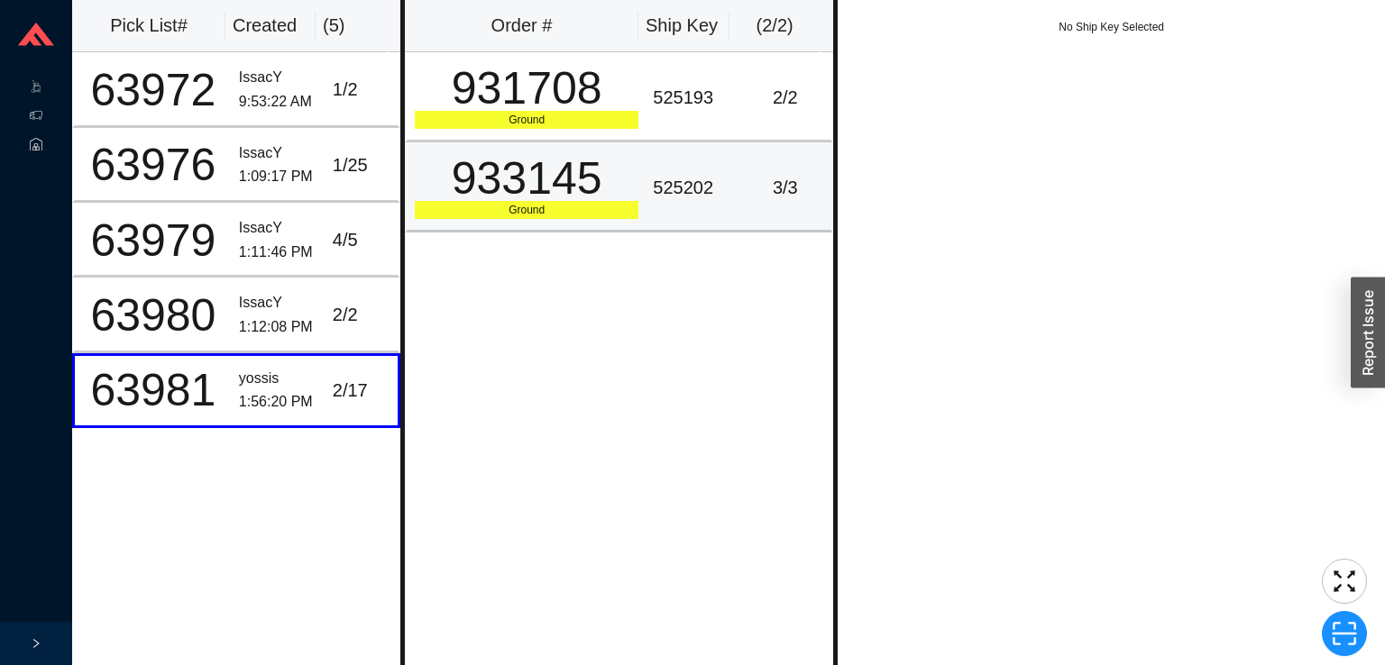
click at [534, 169] on div "933145" at bounding box center [527, 178] width 224 height 45
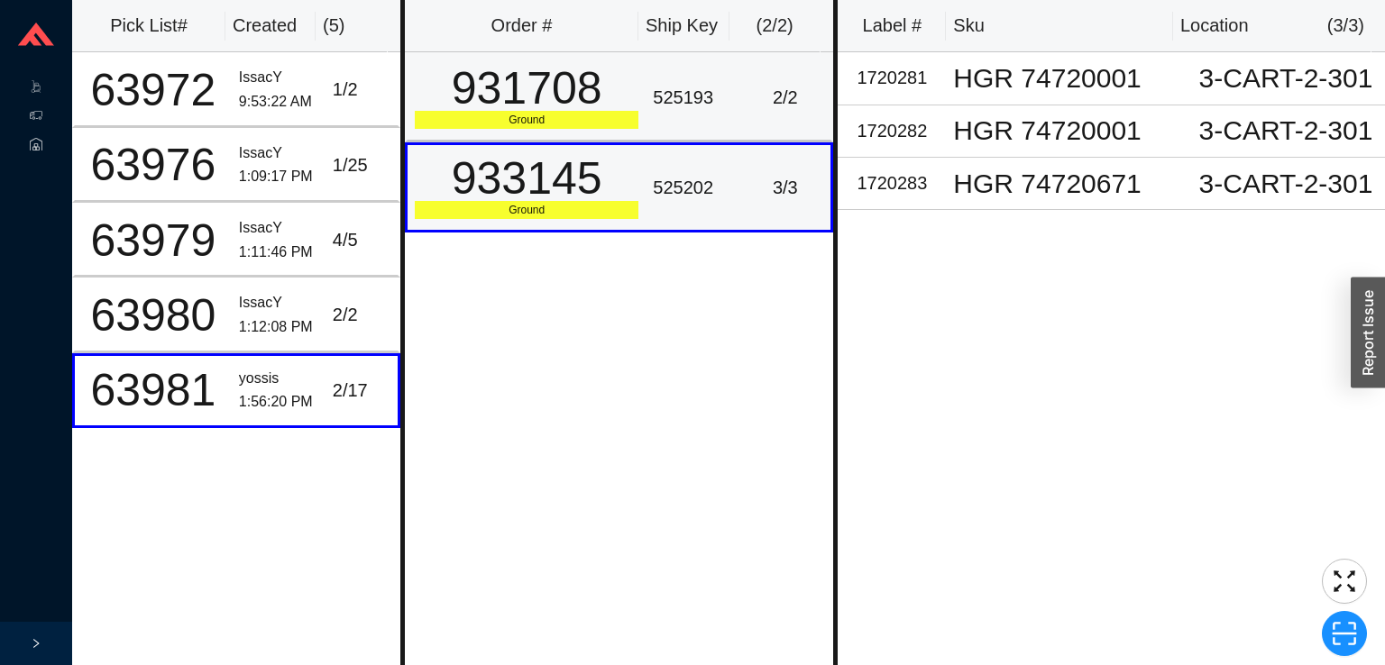
click at [599, 92] on div "931708" at bounding box center [527, 88] width 224 height 45
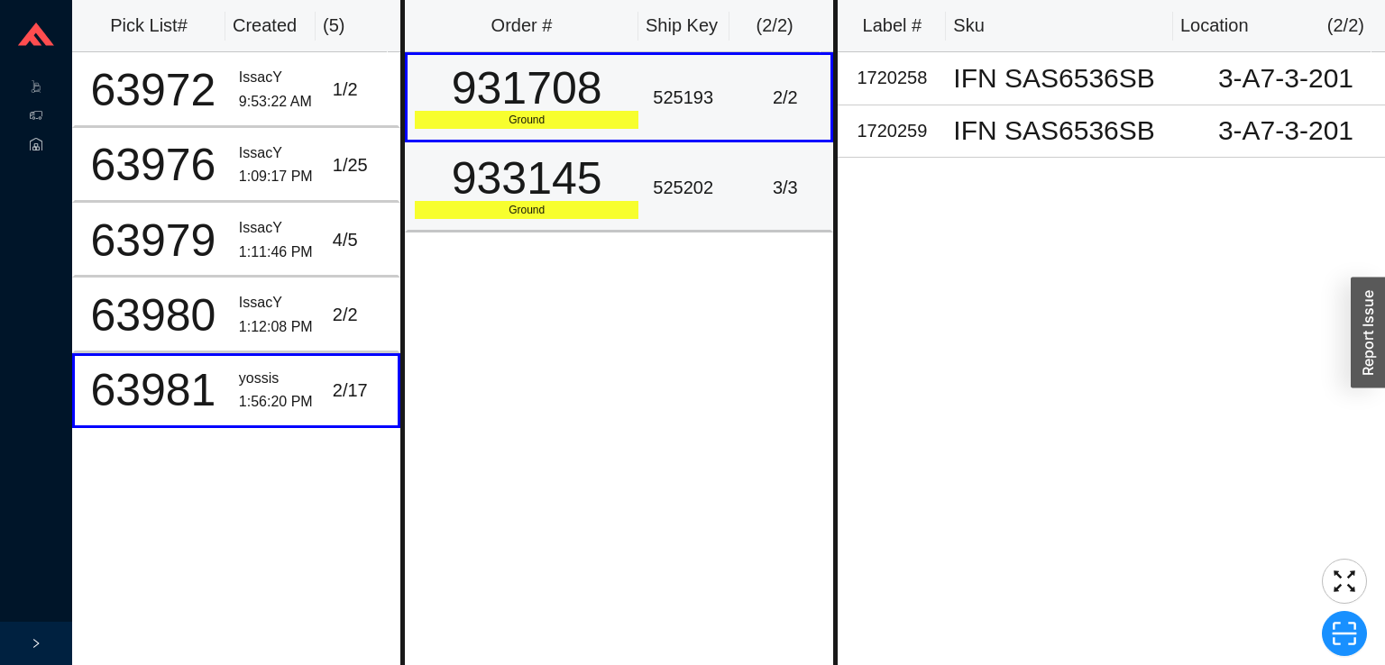
click at [521, 192] on div "933145" at bounding box center [527, 178] width 224 height 45
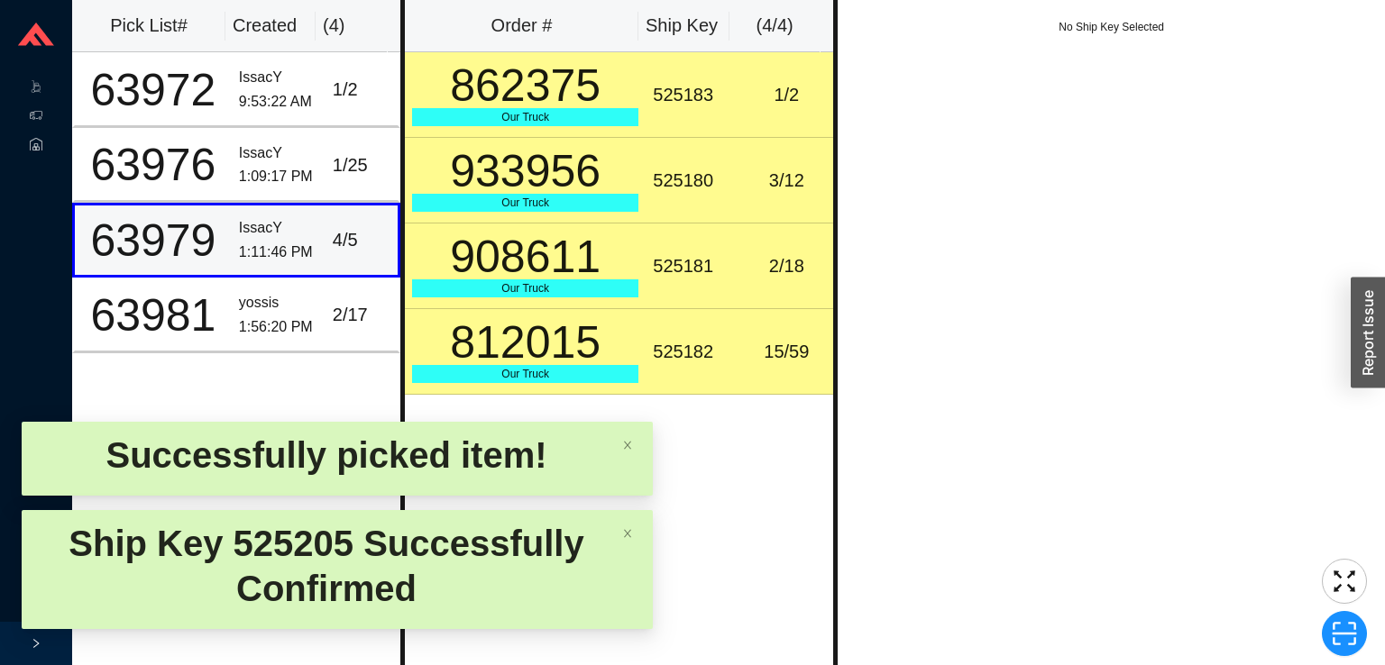
click at [678, 326] on td "525182" at bounding box center [693, 352] width 94 height 86
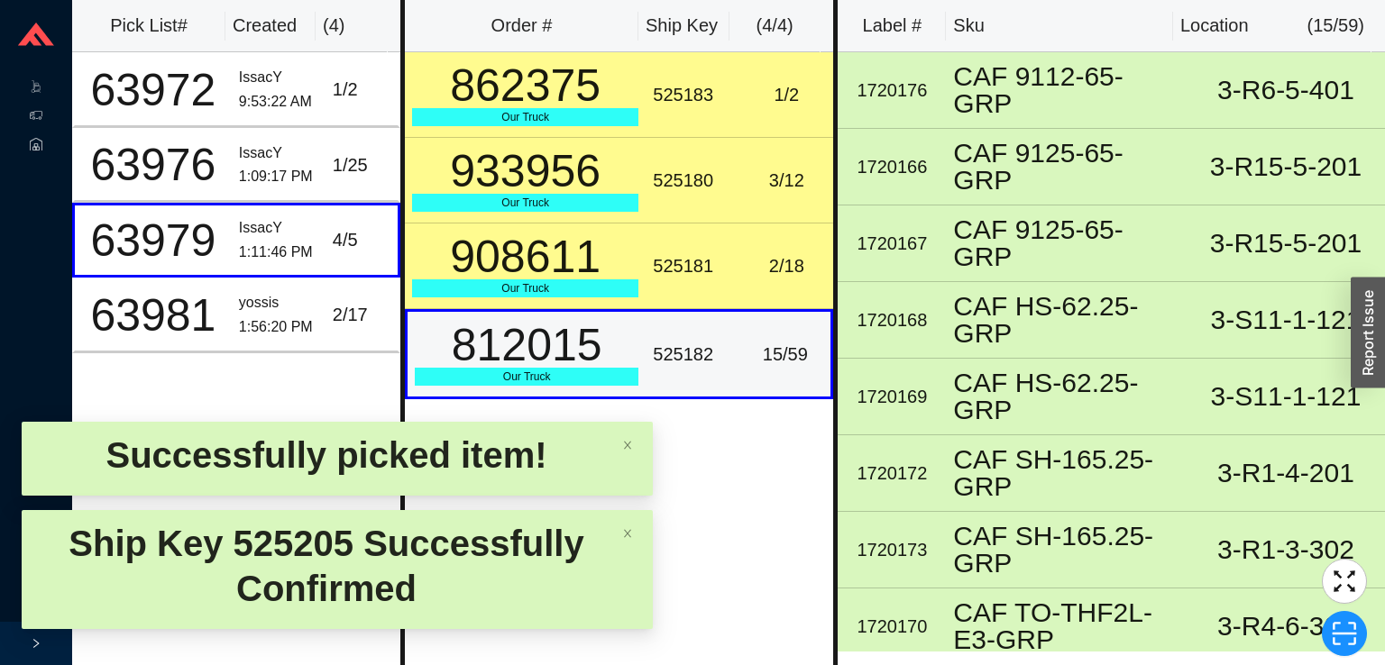
click at [655, 229] on td "525181" at bounding box center [693, 267] width 94 height 86
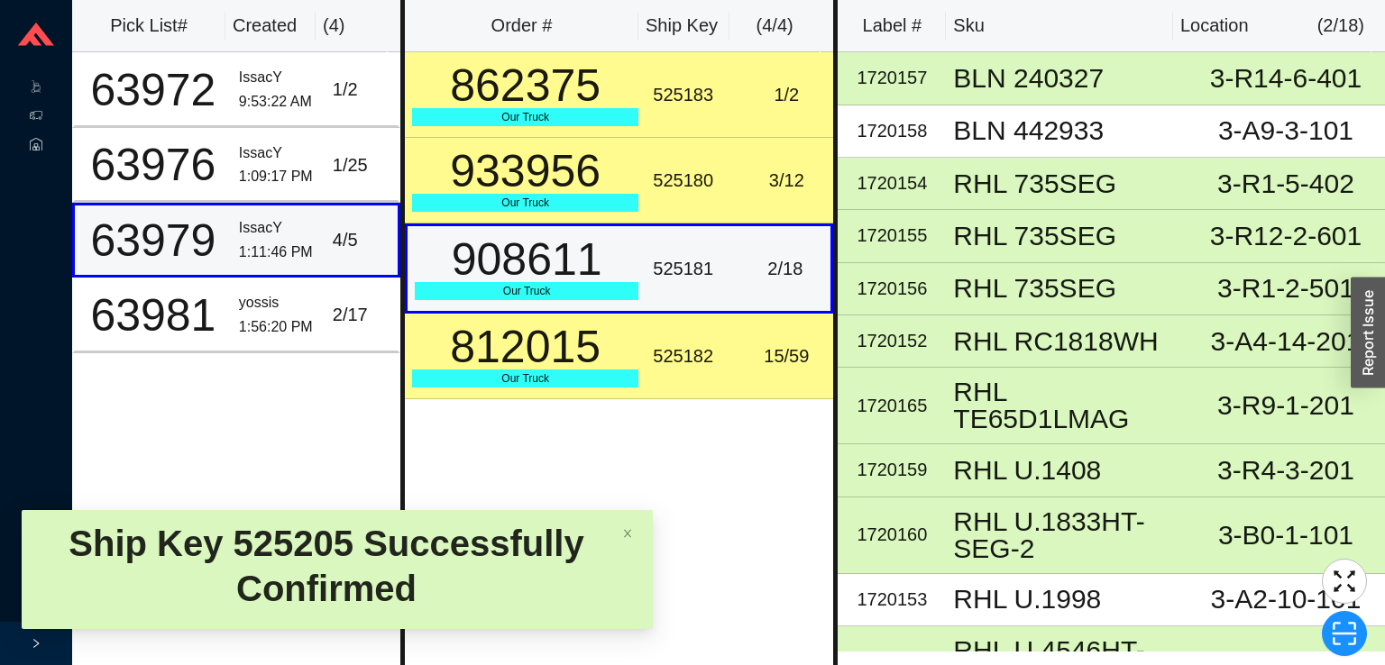
click at [244, 241] on div "1:11:46 PM" at bounding box center [278, 253] width 79 height 24
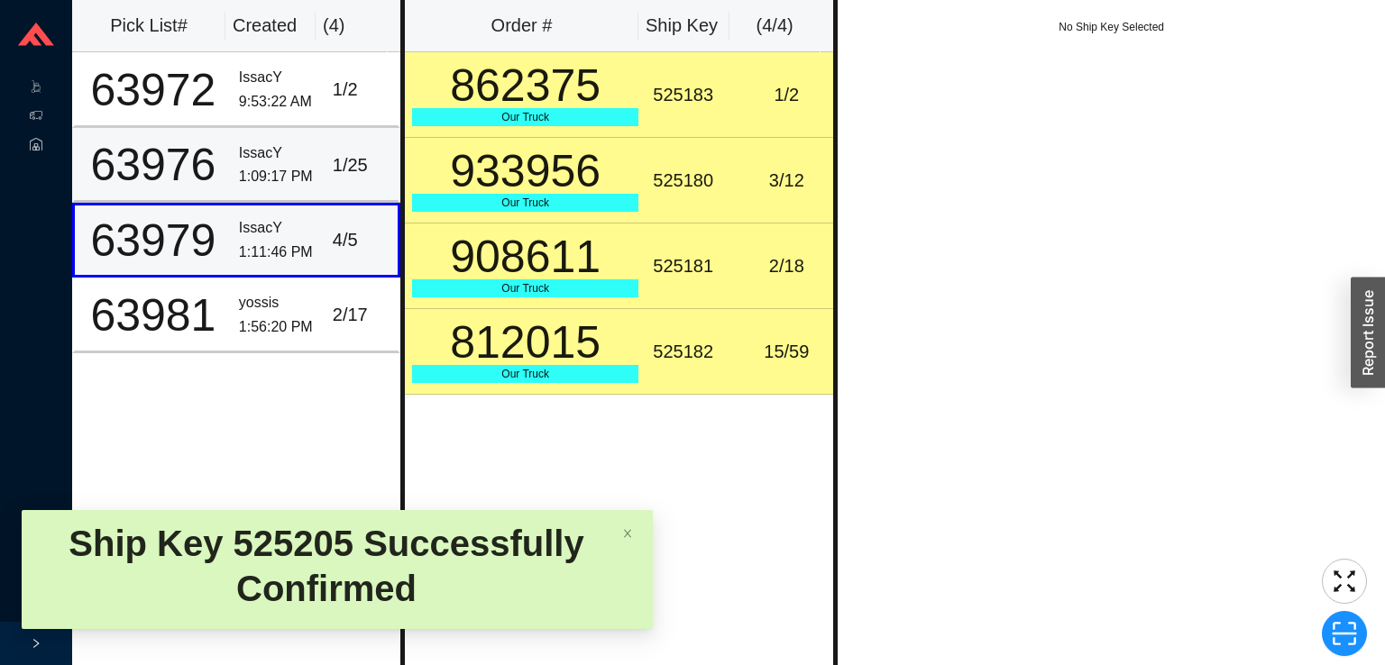
click at [278, 161] on div "IssacY" at bounding box center [278, 154] width 79 height 24
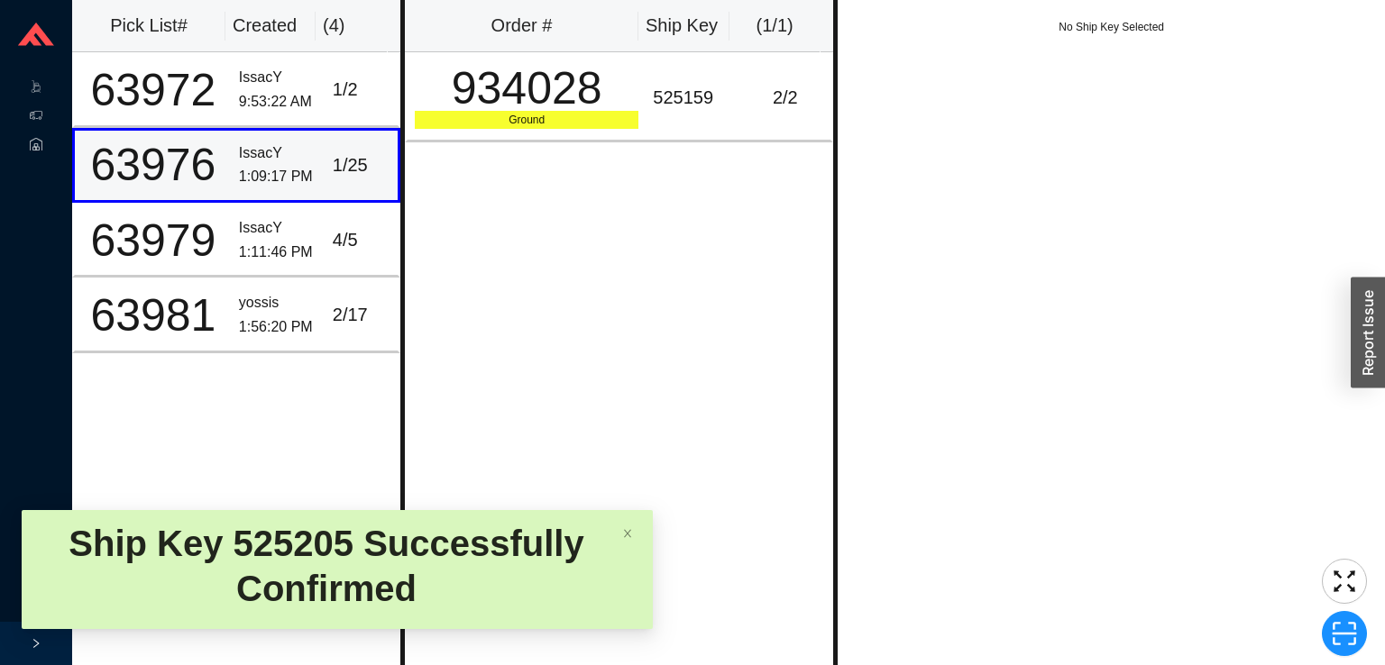
click at [610, 111] on div "Ground" at bounding box center [527, 120] width 224 height 18
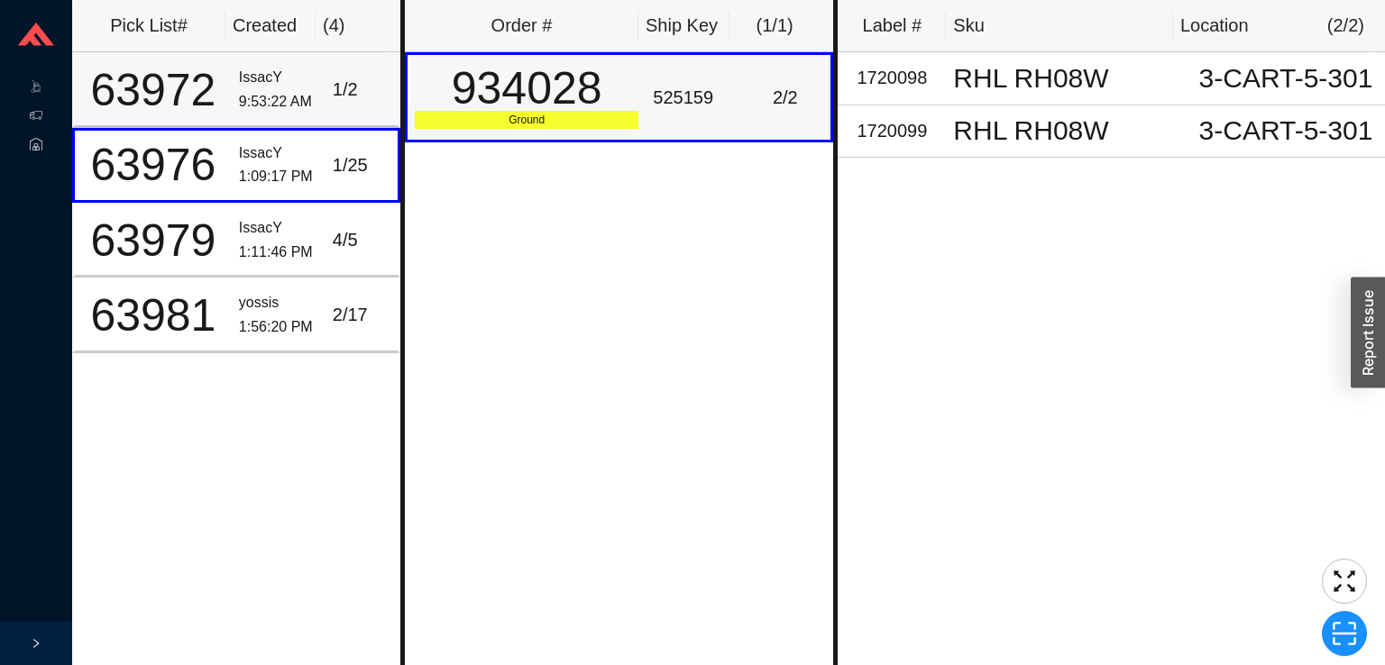
click at [275, 112] on div "9:53:22 AM" at bounding box center [278, 102] width 79 height 24
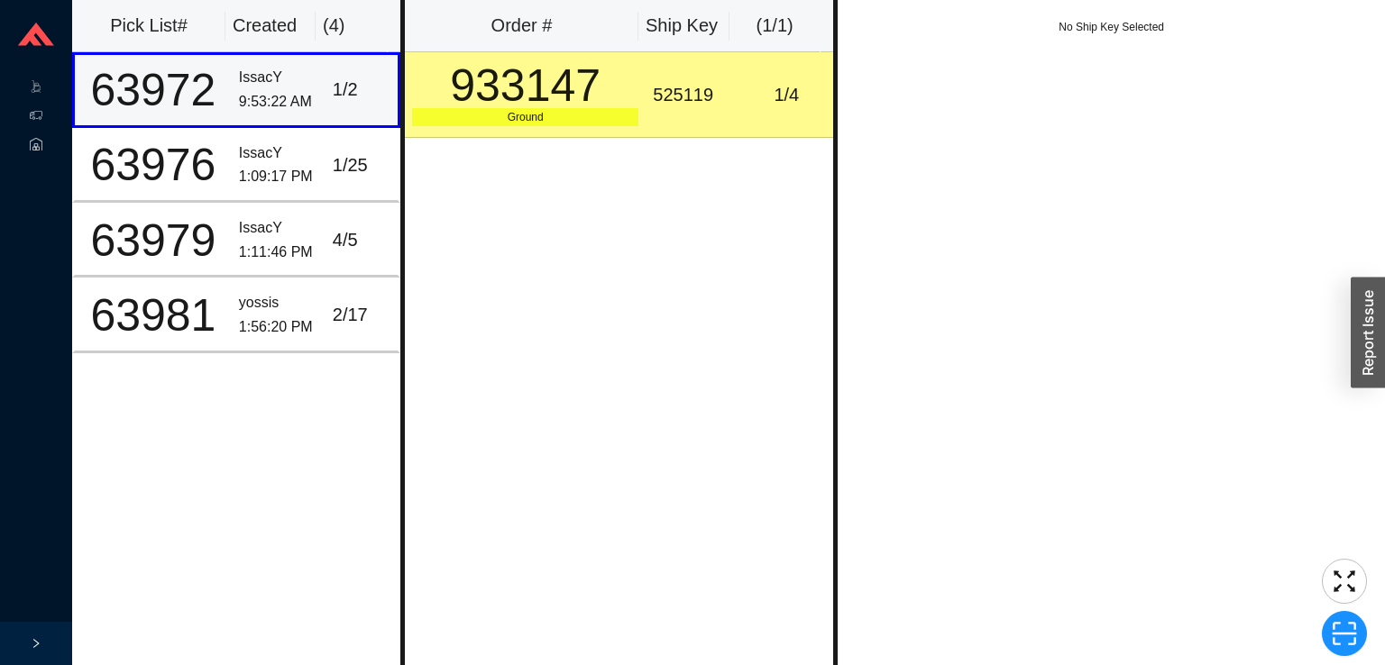
click at [570, 99] on div "933147" at bounding box center [525, 85] width 226 height 45
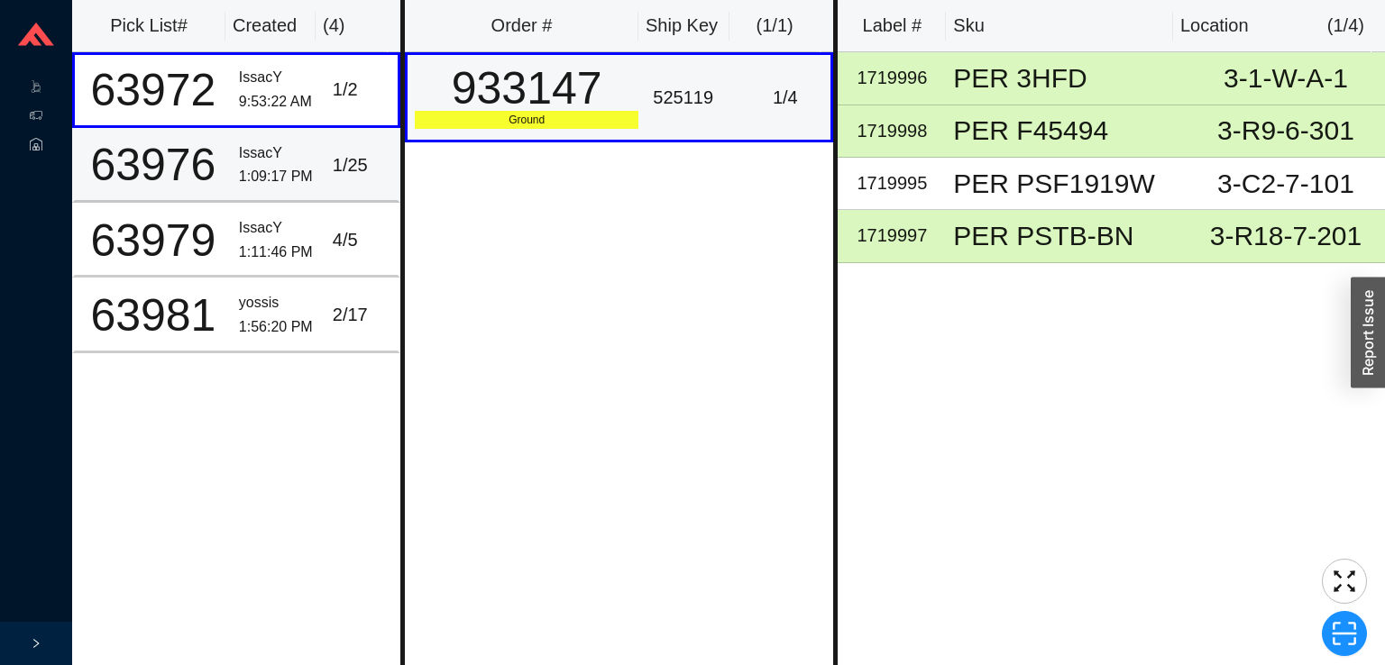
click at [263, 166] on div "1:09:17 PM" at bounding box center [278, 177] width 79 height 24
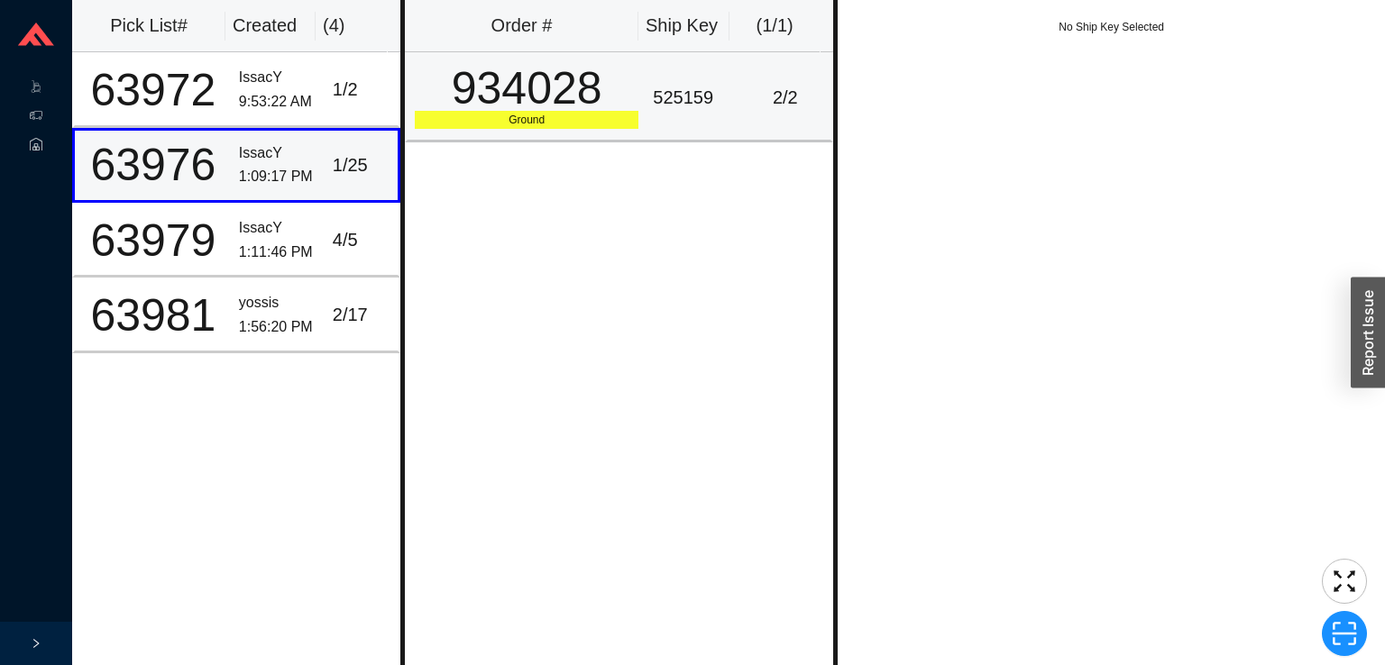
click at [513, 106] on div "934028" at bounding box center [527, 88] width 224 height 45
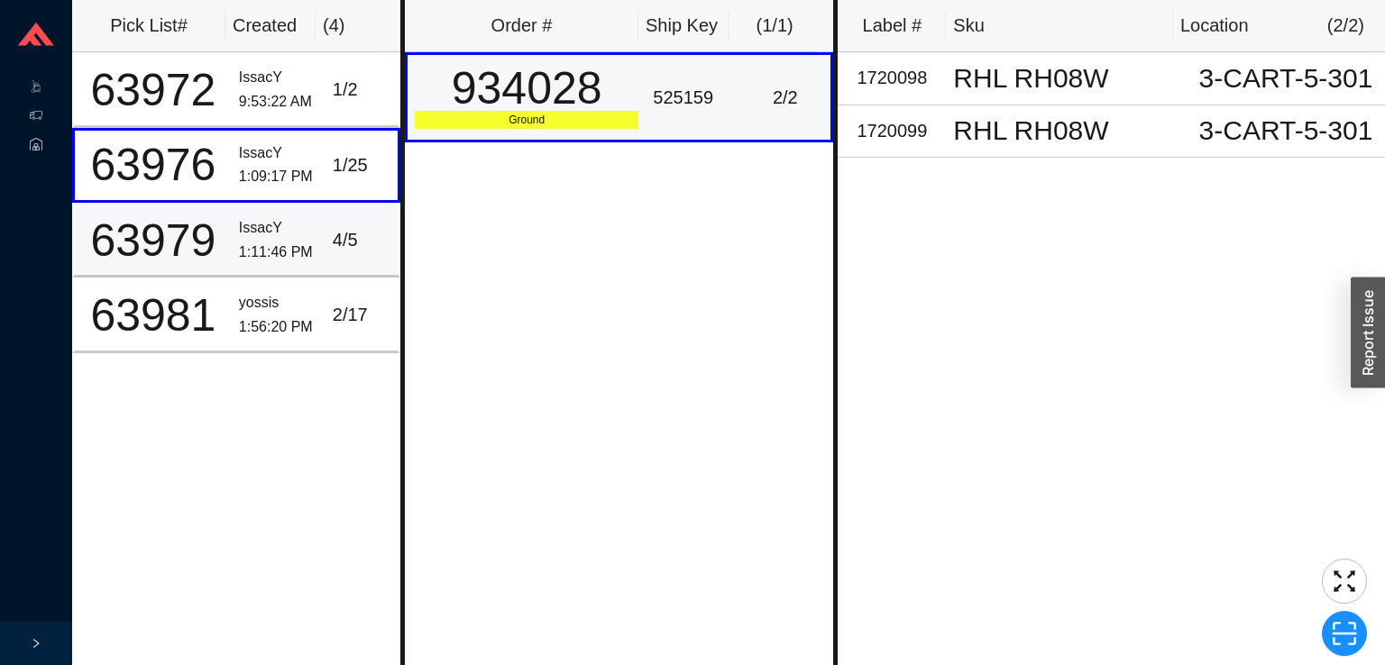
click at [232, 220] on td "IssacY 1:11:46 PM" at bounding box center [279, 240] width 94 height 75
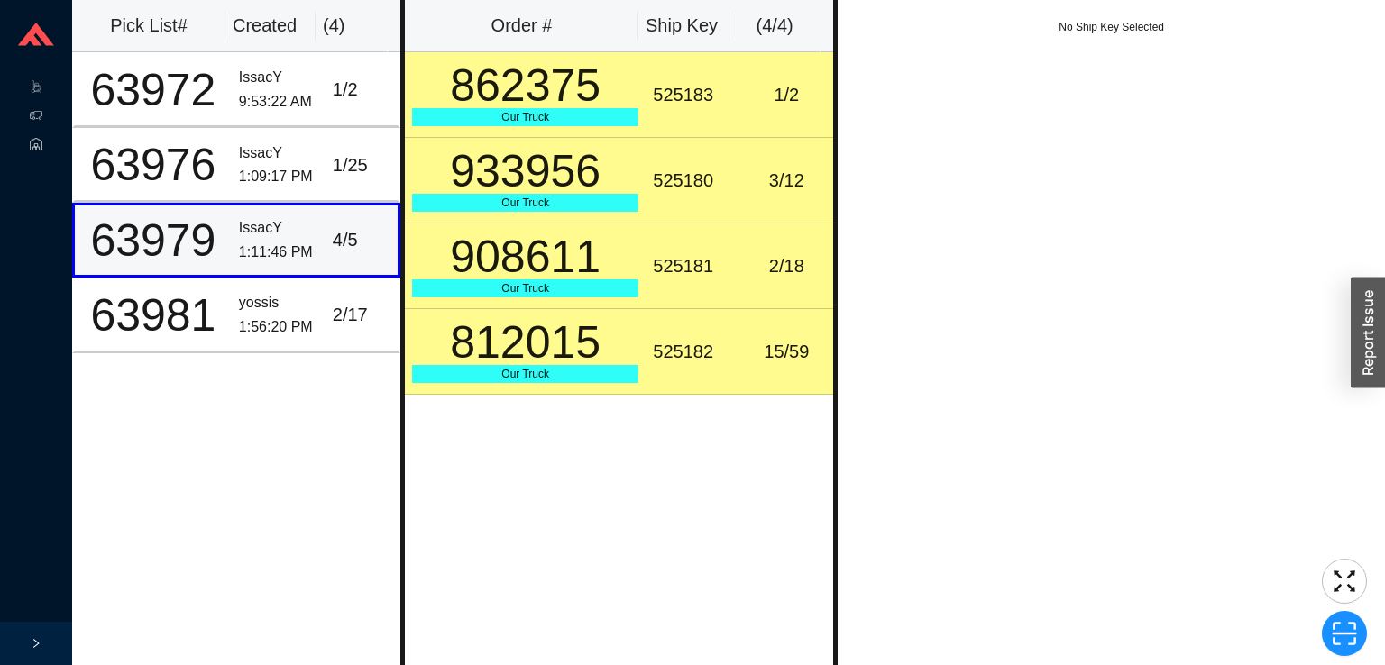
click at [591, 86] on div "862375" at bounding box center [525, 85] width 226 height 45
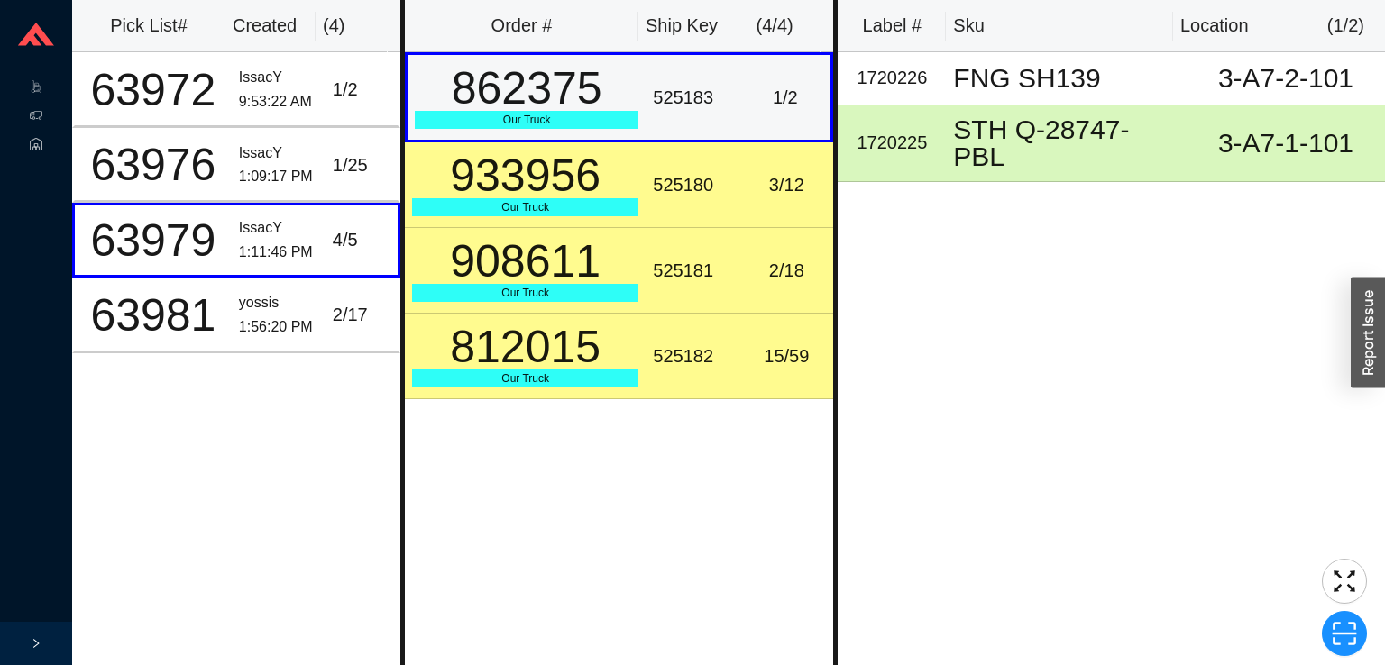
click at [599, 178] on div "933956" at bounding box center [525, 175] width 226 height 45
click at [613, 258] on div "908611" at bounding box center [525, 261] width 226 height 45
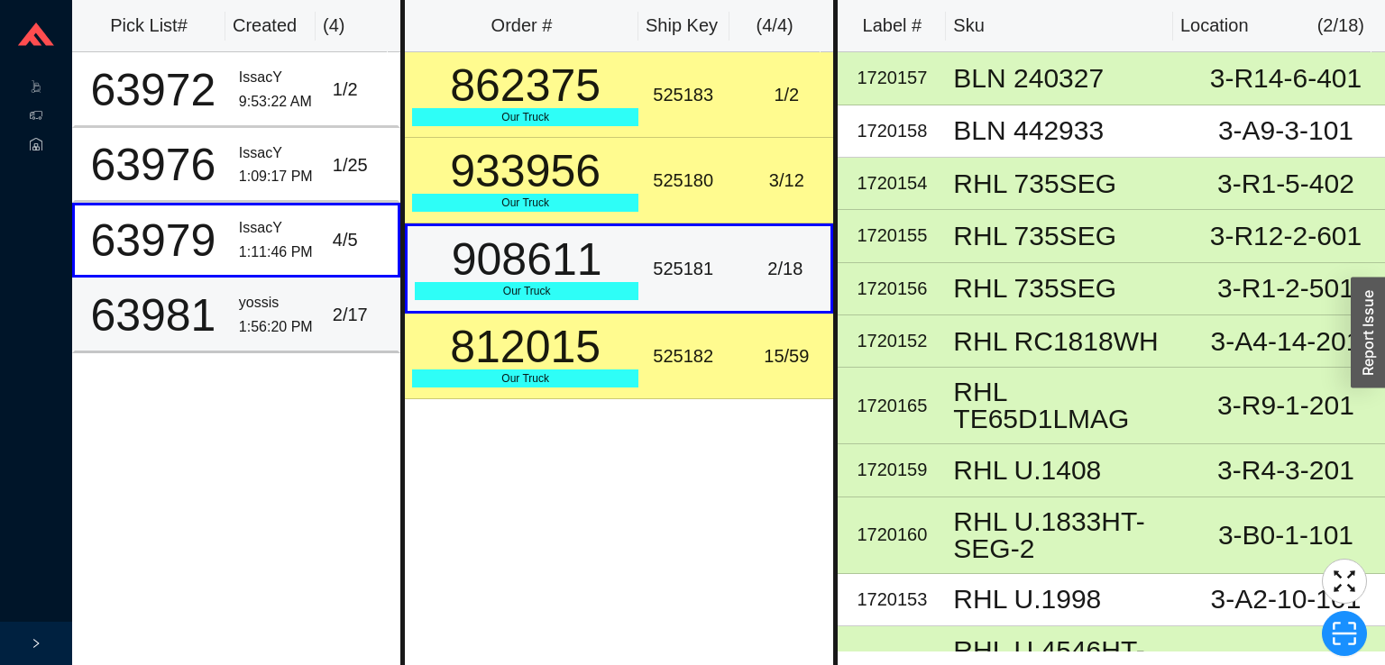
click at [285, 296] on div "yossis" at bounding box center [278, 303] width 79 height 24
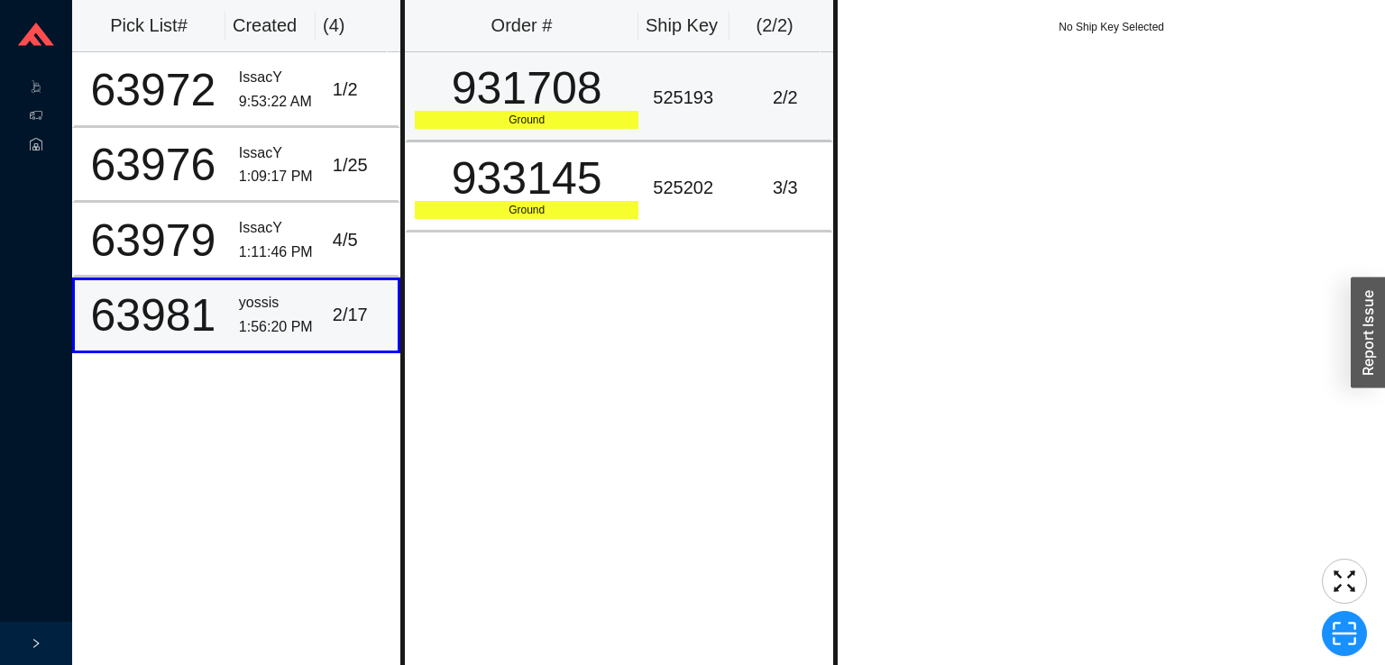
click at [588, 119] on div "Ground" at bounding box center [527, 120] width 224 height 18
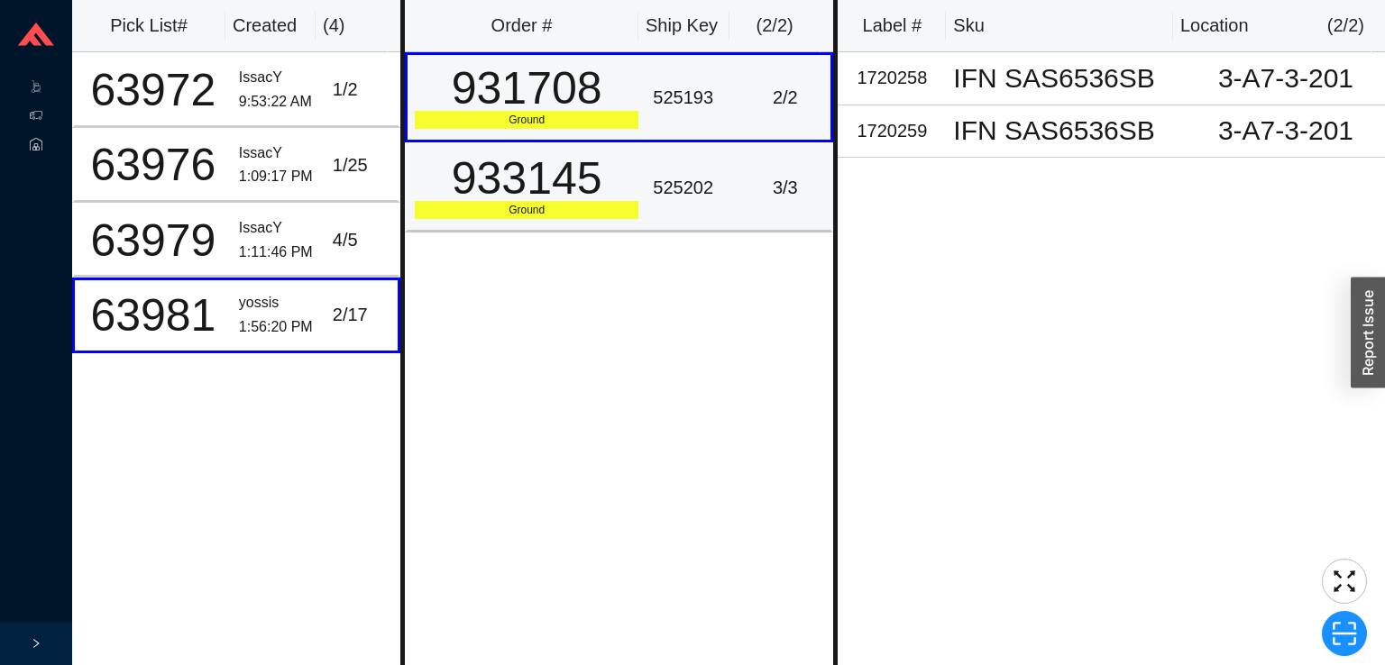
click at [628, 180] on div "933145" at bounding box center [527, 178] width 224 height 45
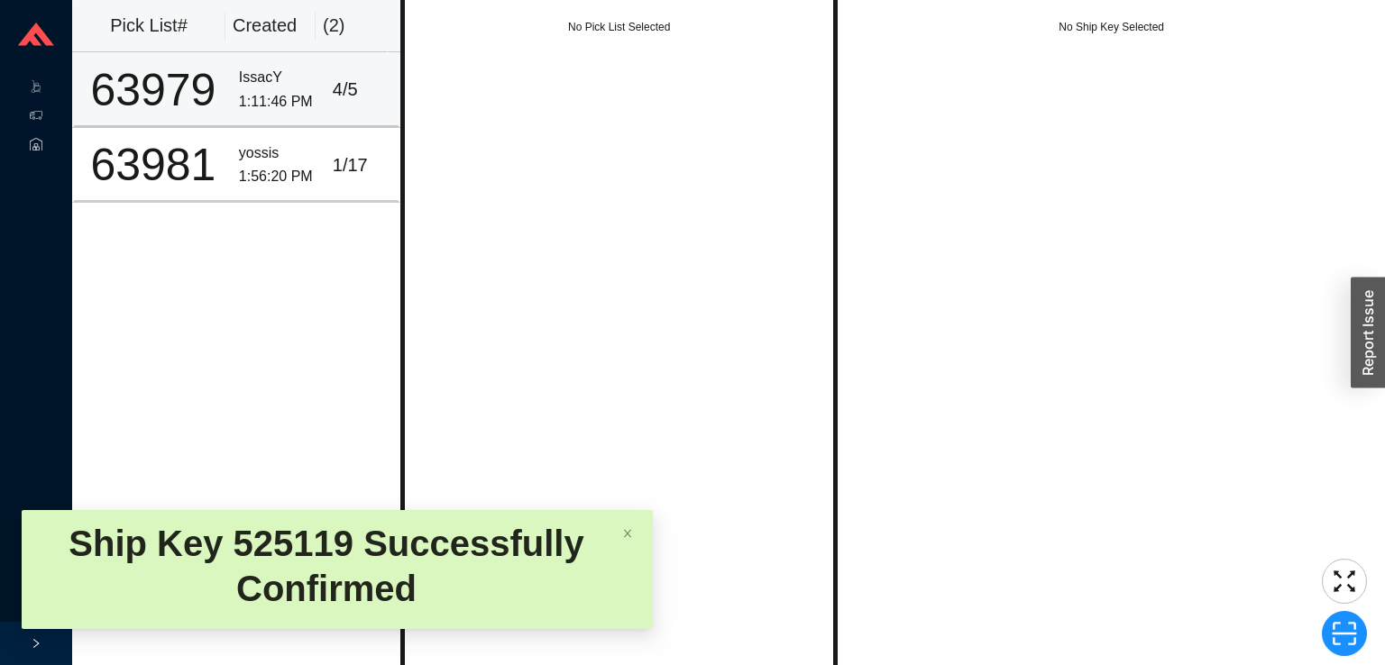
click at [250, 90] on div "1:11:46 PM" at bounding box center [278, 102] width 79 height 24
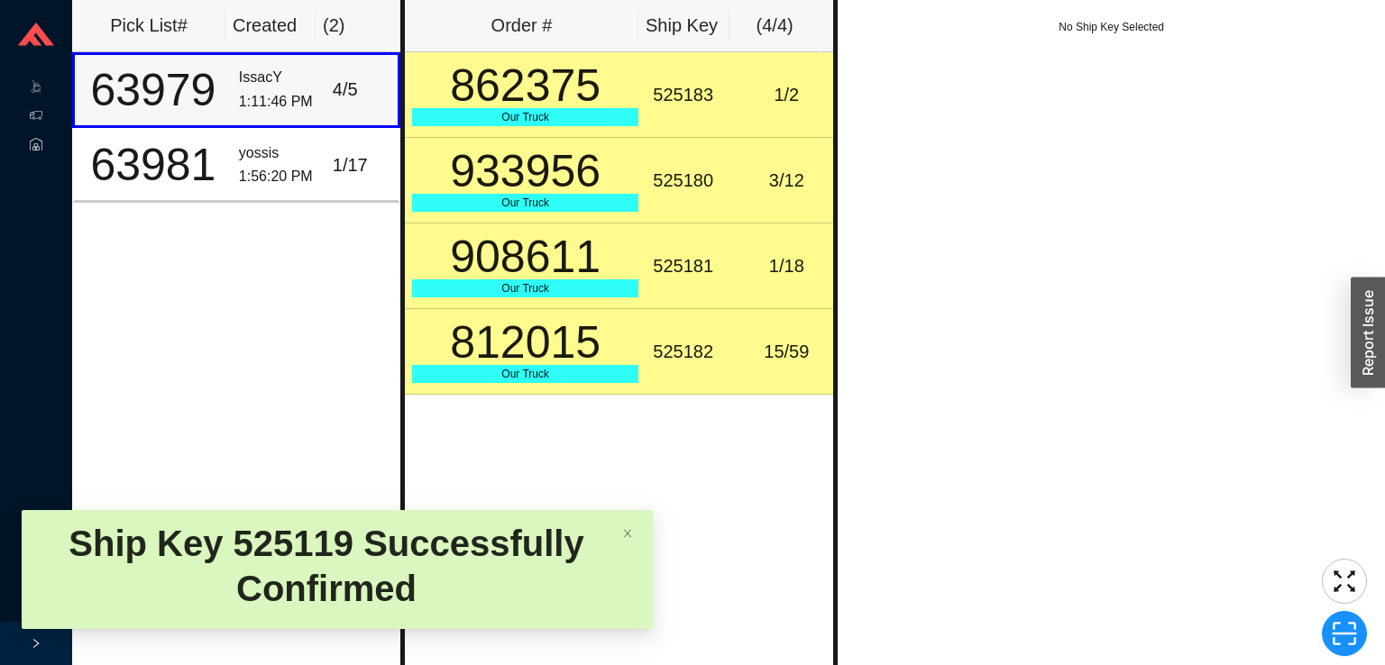
click at [577, 70] on div "862375" at bounding box center [525, 85] width 226 height 45
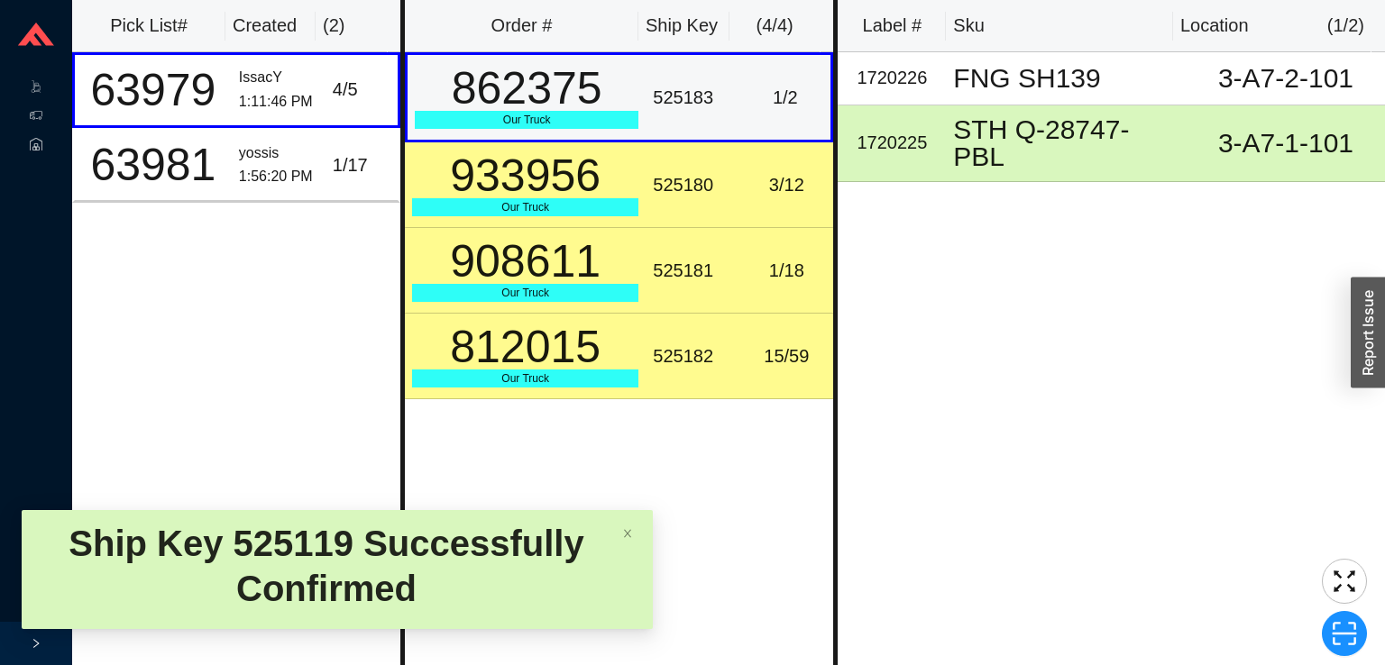
click at [583, 155] on div "933956" at bounding box center [525, 175] width 226 height 45
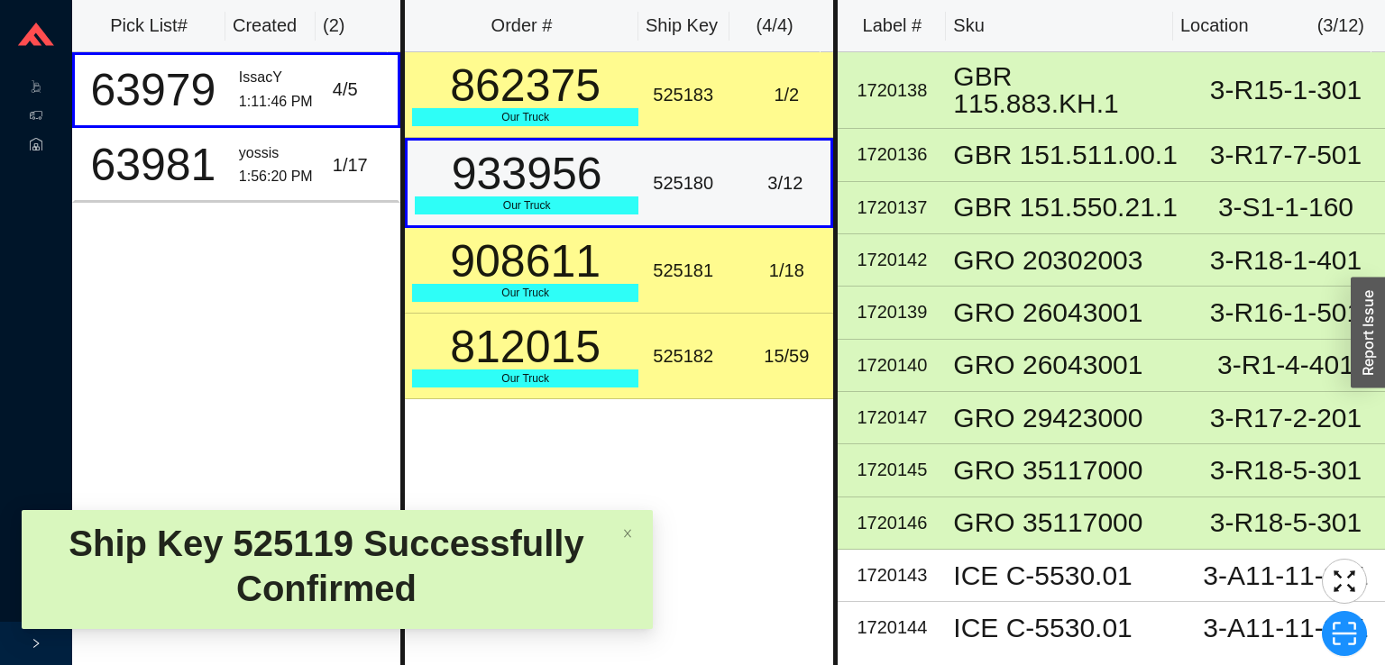
click at [584, 239] on div "908611" at bounding box center [525, 261] width 226 height 45
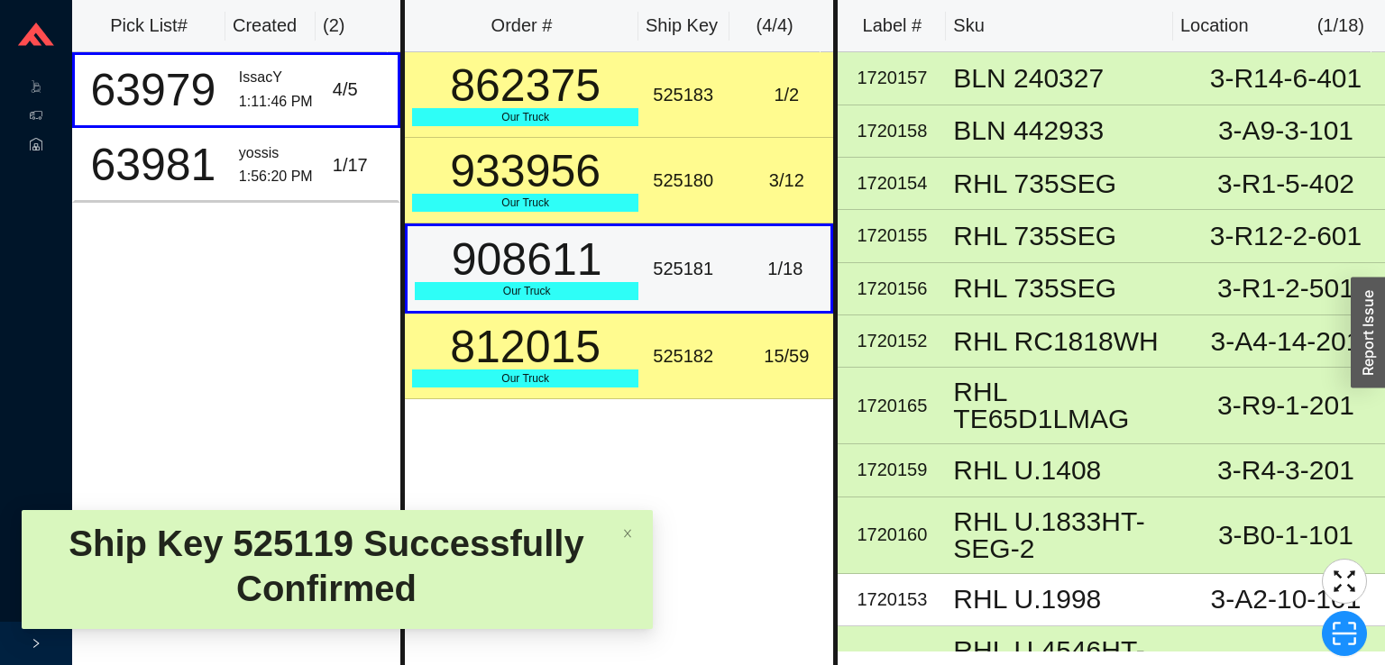
click at [598, 92] on div "862375" at bounding box center [525, 85] width 226 height 45
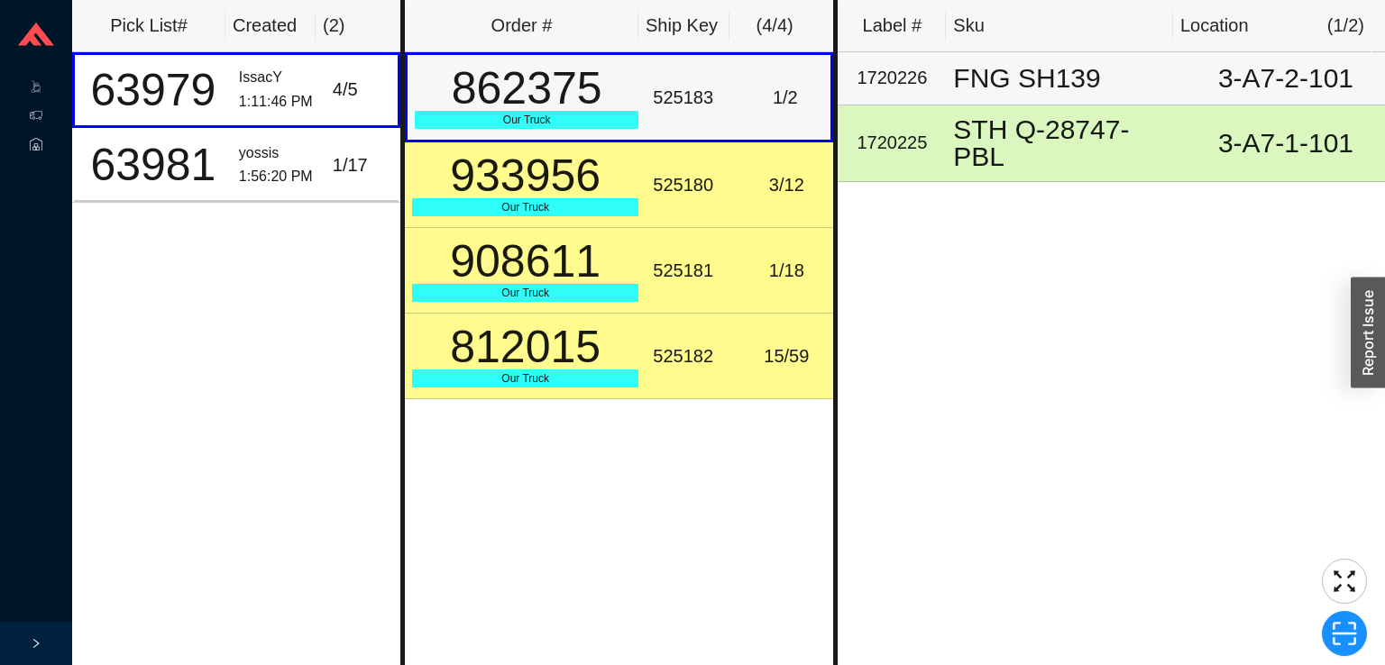
click at [1004, 91] on div "FNG SH139" at bounding box center [1066, 78] width 226 height 27
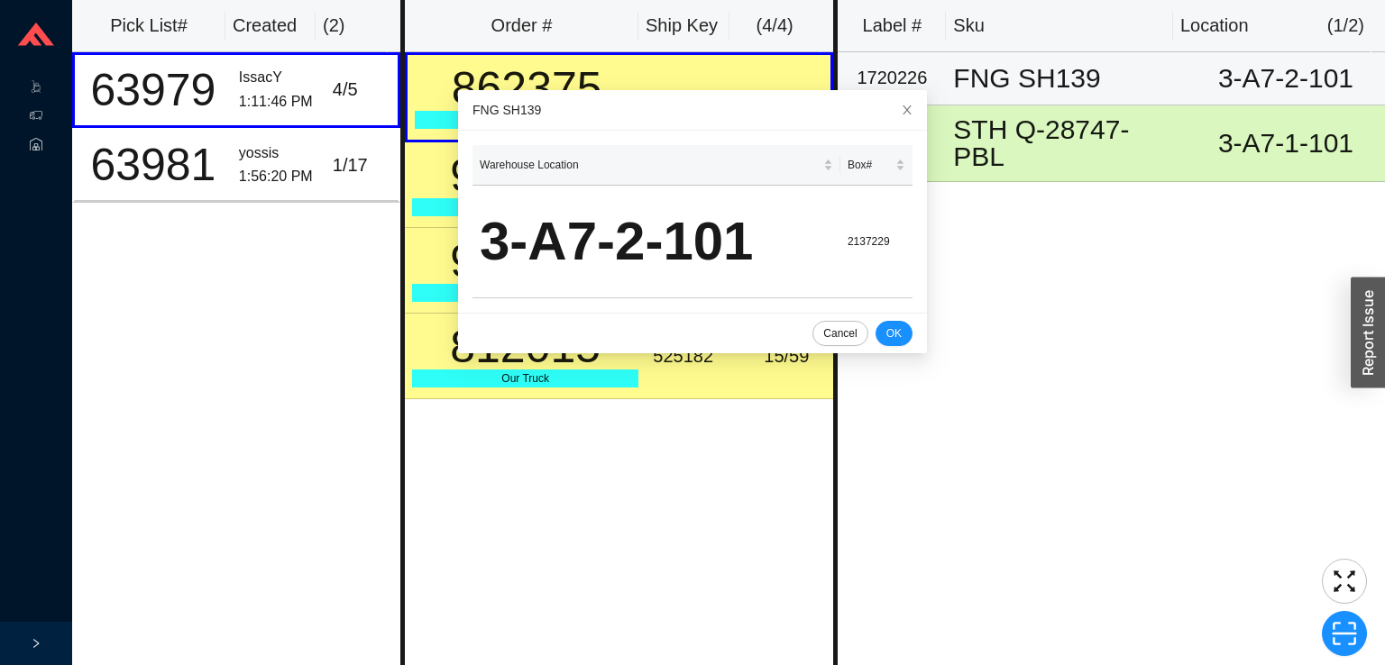
click at [408, 259] on td "908611 Our Truck" at bounding box center [525, 271] width 241 height 86
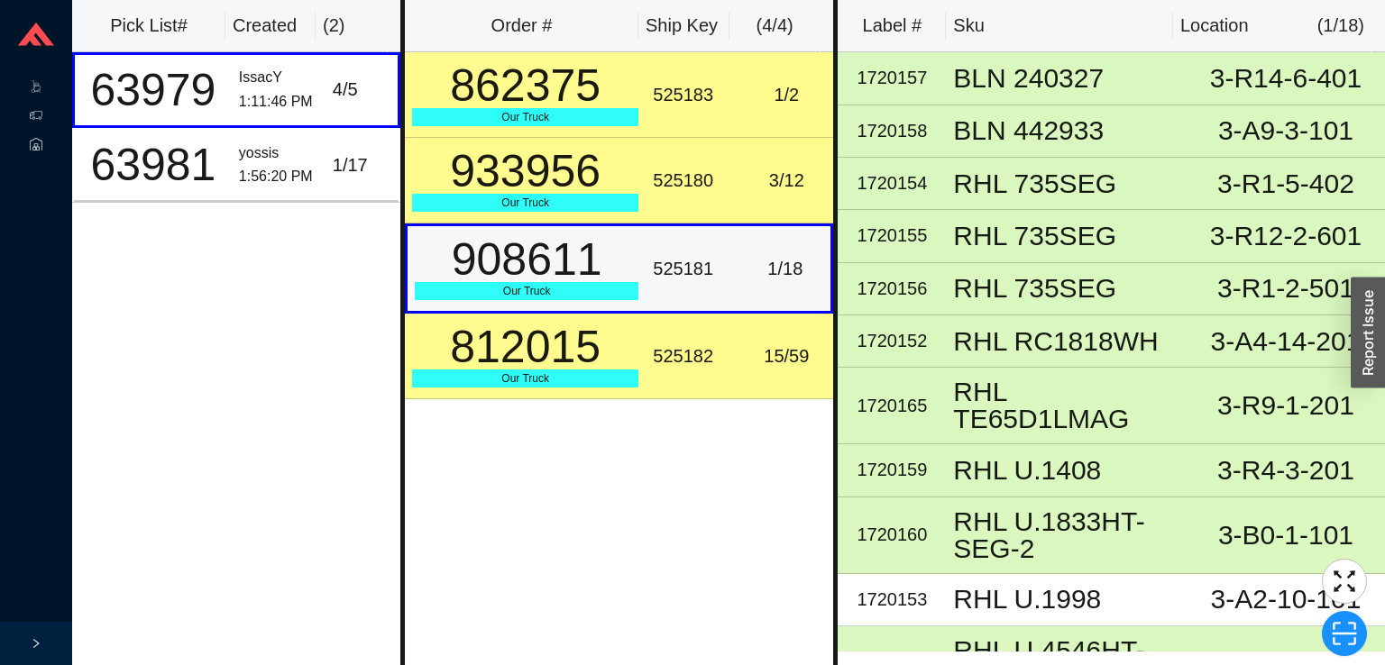
click at [450, 194] on div "933956" at bounding box center [525, 171] width 226 height 45
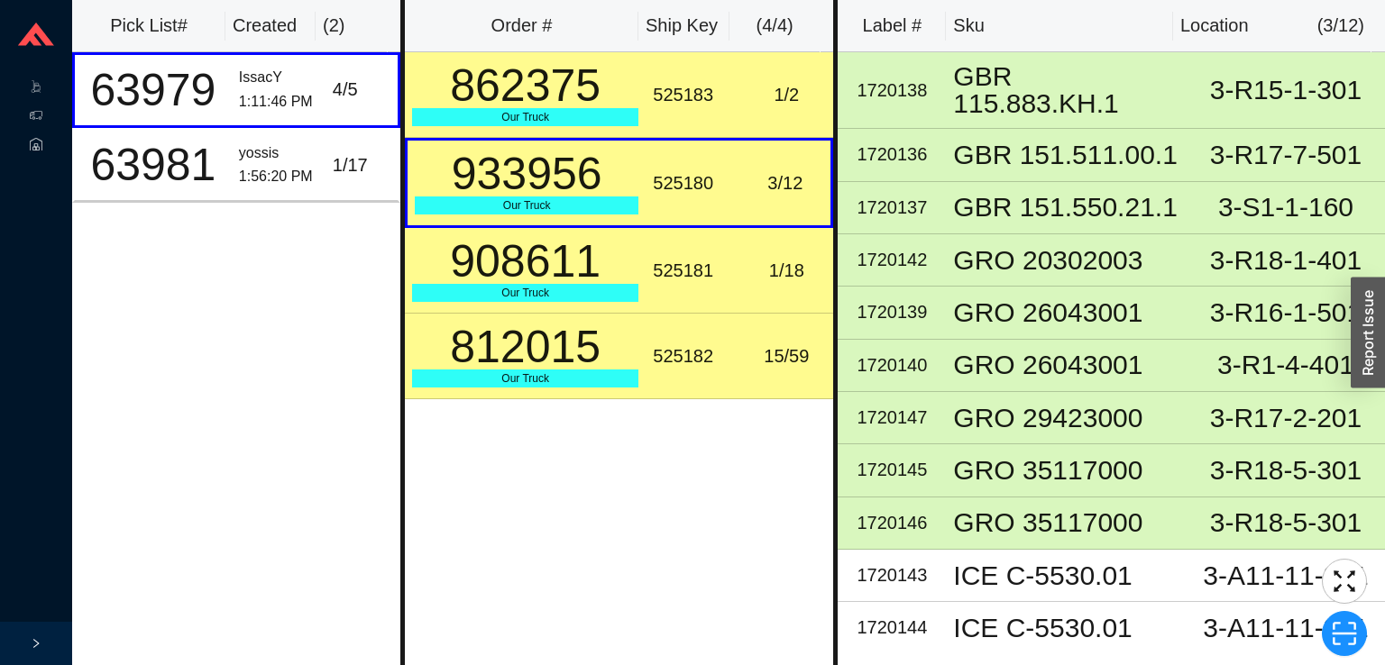
scroll to position [54, 0]
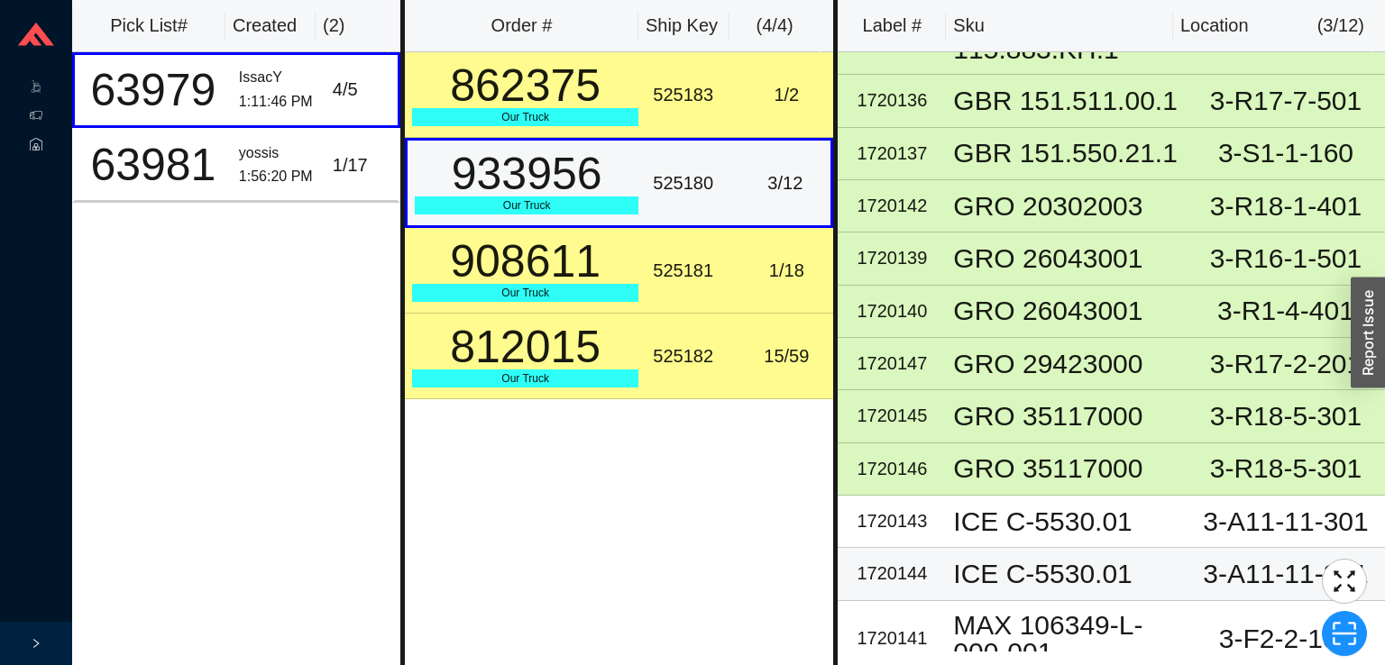
click at [1232, 548] on td "3-A11-11-301" at bounding box center [1286, 574] width 198 height 52
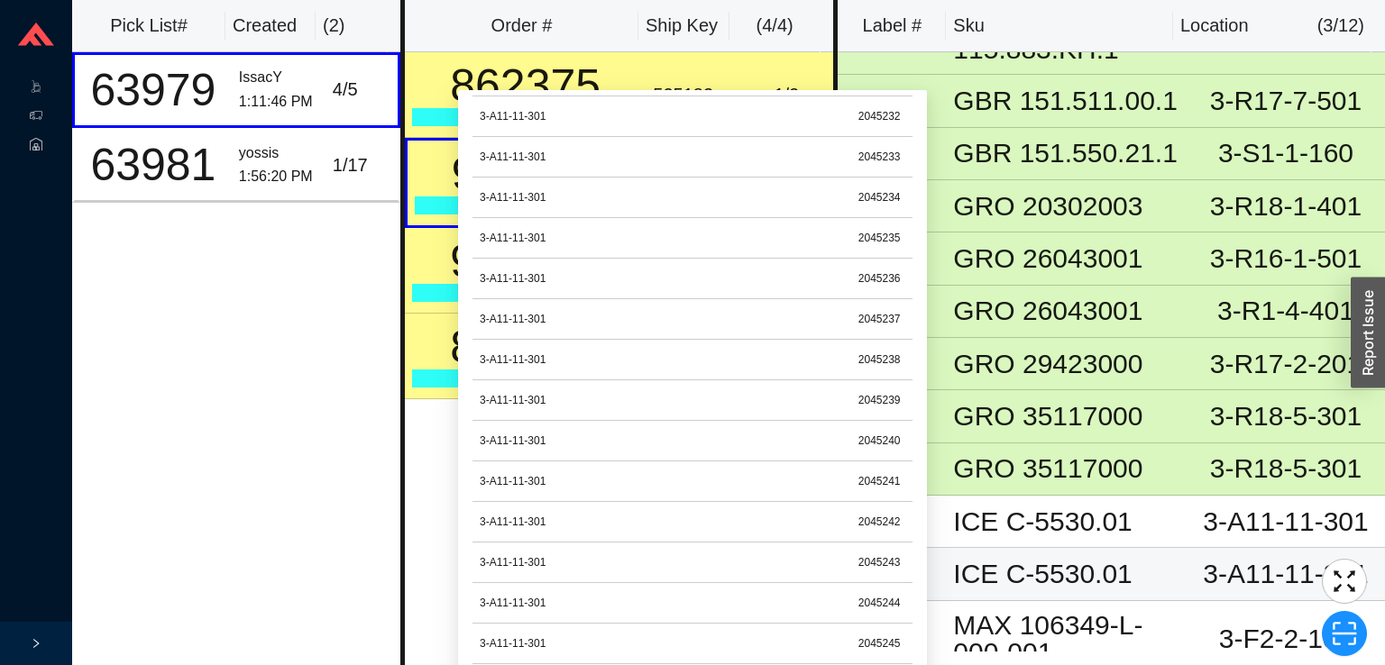
scroll to position [112, 0]
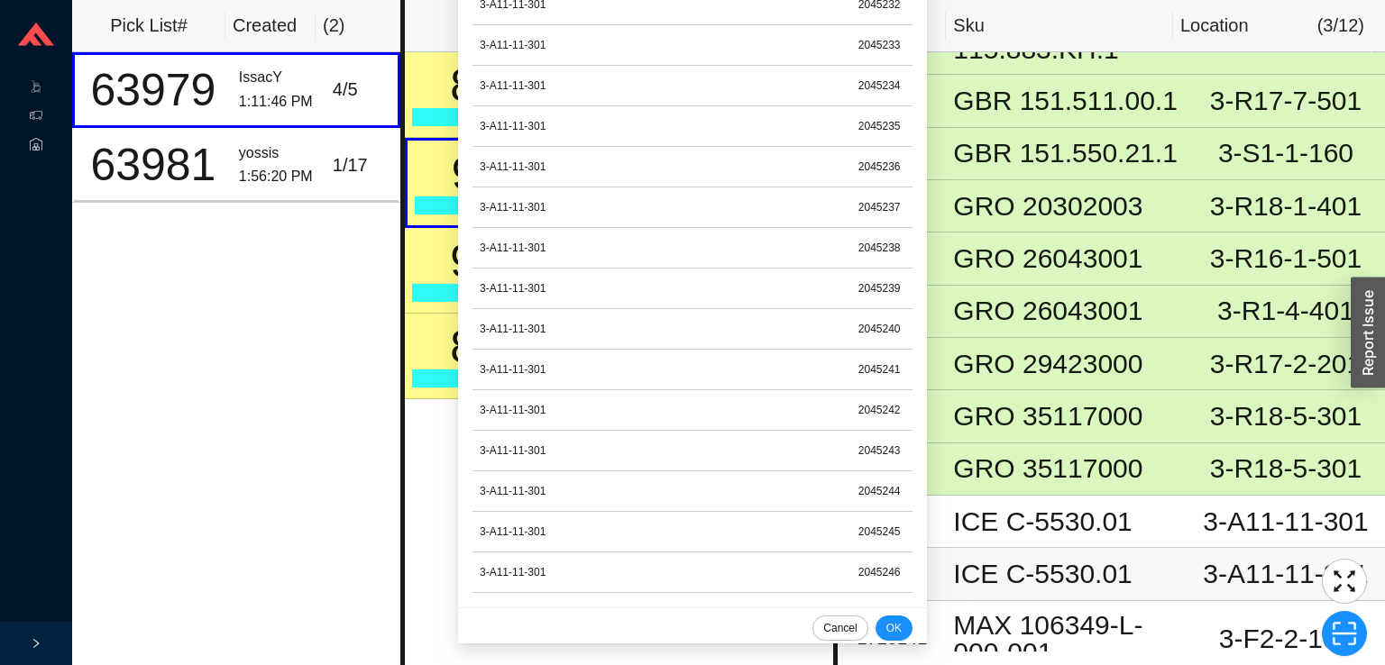
click at [321, 481] on div "Pick List# Created ( 2 ) 63979 IssacY 1:11:46 PM 4 / 5 63981 yossis 1:56:20 PM …" at bounding box center [236, 332] width 328 height 665
click at [347, 390] on div "Pick List# Created ( 2 ) 63979 IssacY 1:11:46 PM 4 / 5 63981 yossis 1:56:20 PM …" at bounding box center [236, 332] width 328 height 665
click at [407, 348] on td "812015 Our Truck" at bounding box center [525, 357] width 241 height 86
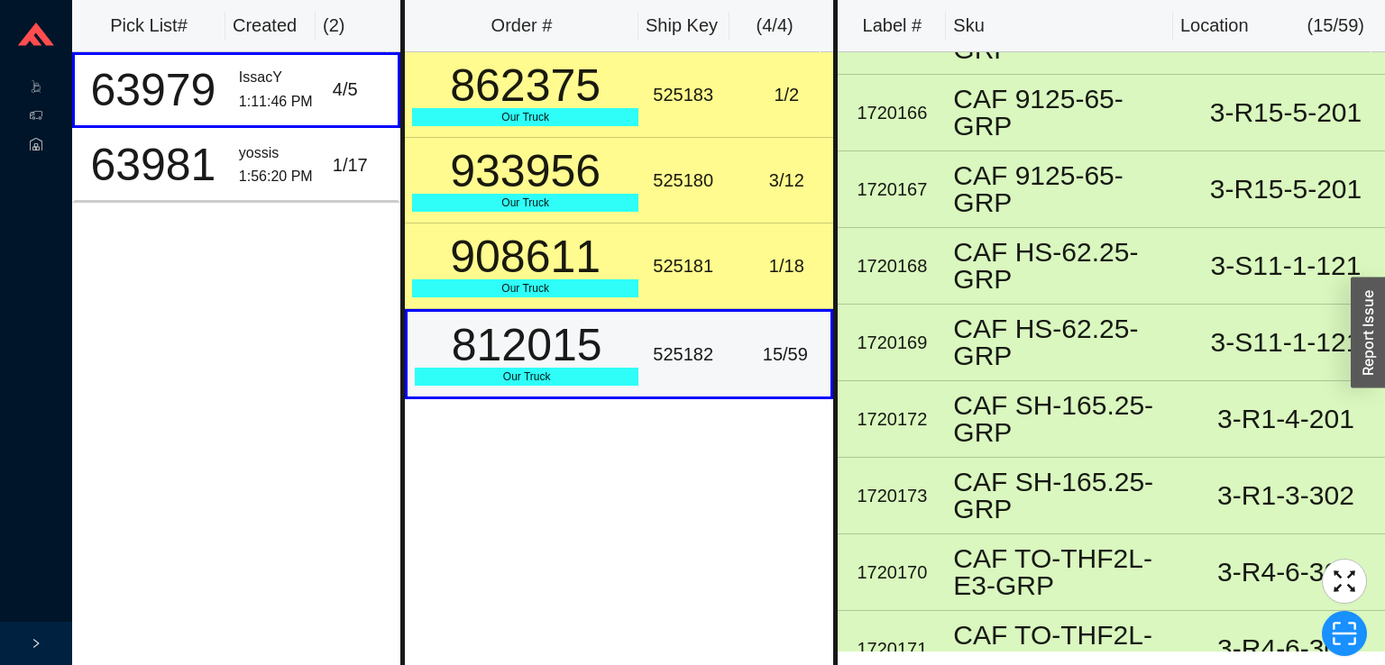
click at [512, 272] on div "908611" at bounding box center [525, 256] width 226 height 45
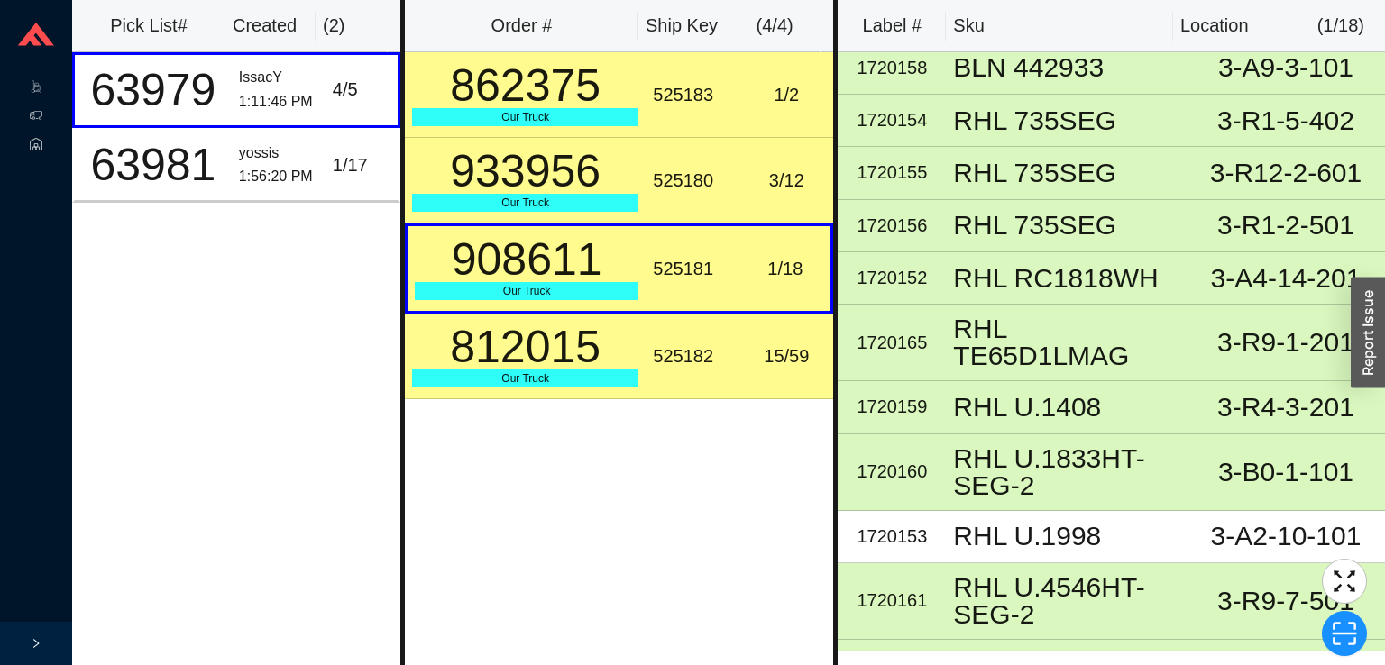
scroll to position [60, 0]
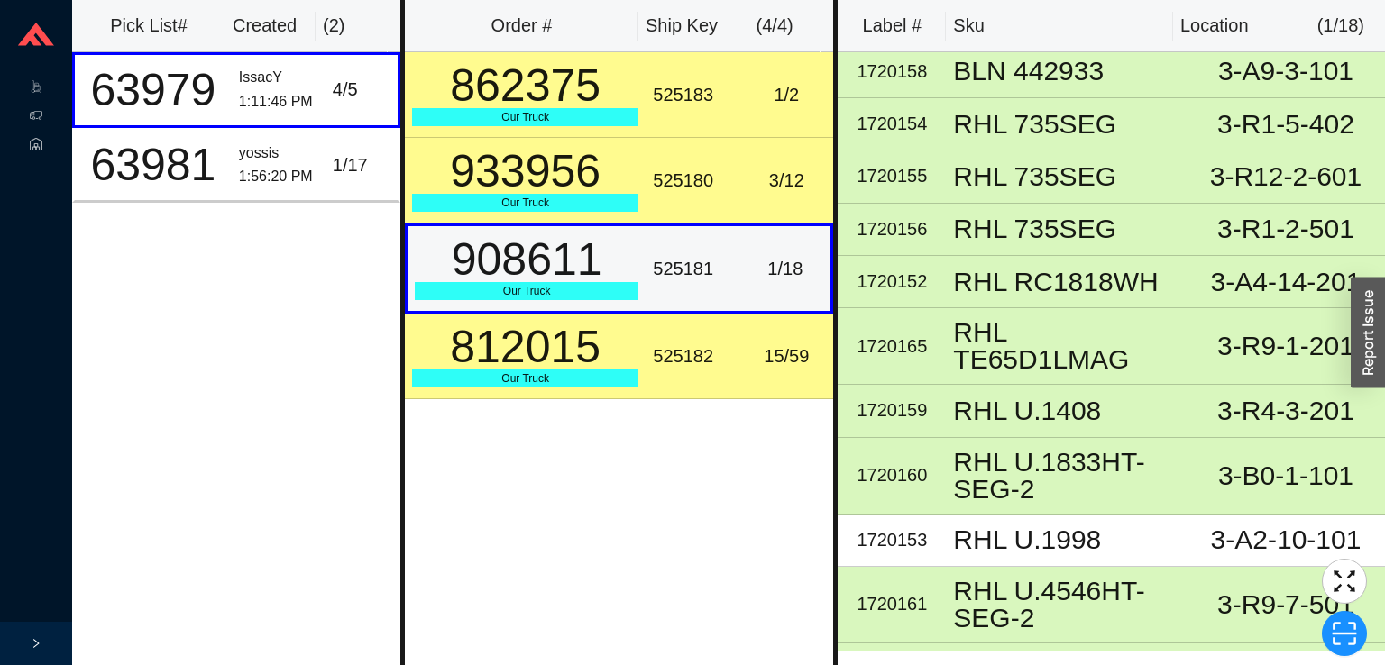
click at [694, 342] on div "525182" at bounding box center [692, 357] width 79 height 30
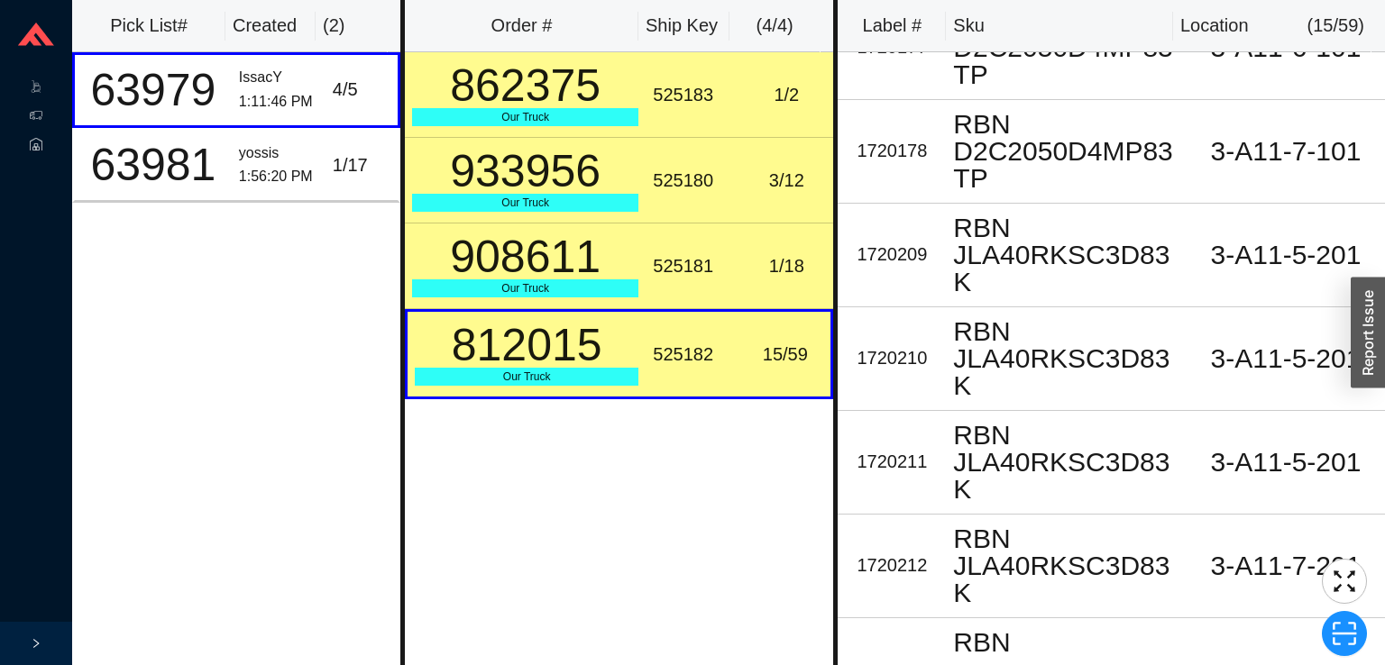
scroll to position [3260, 0]
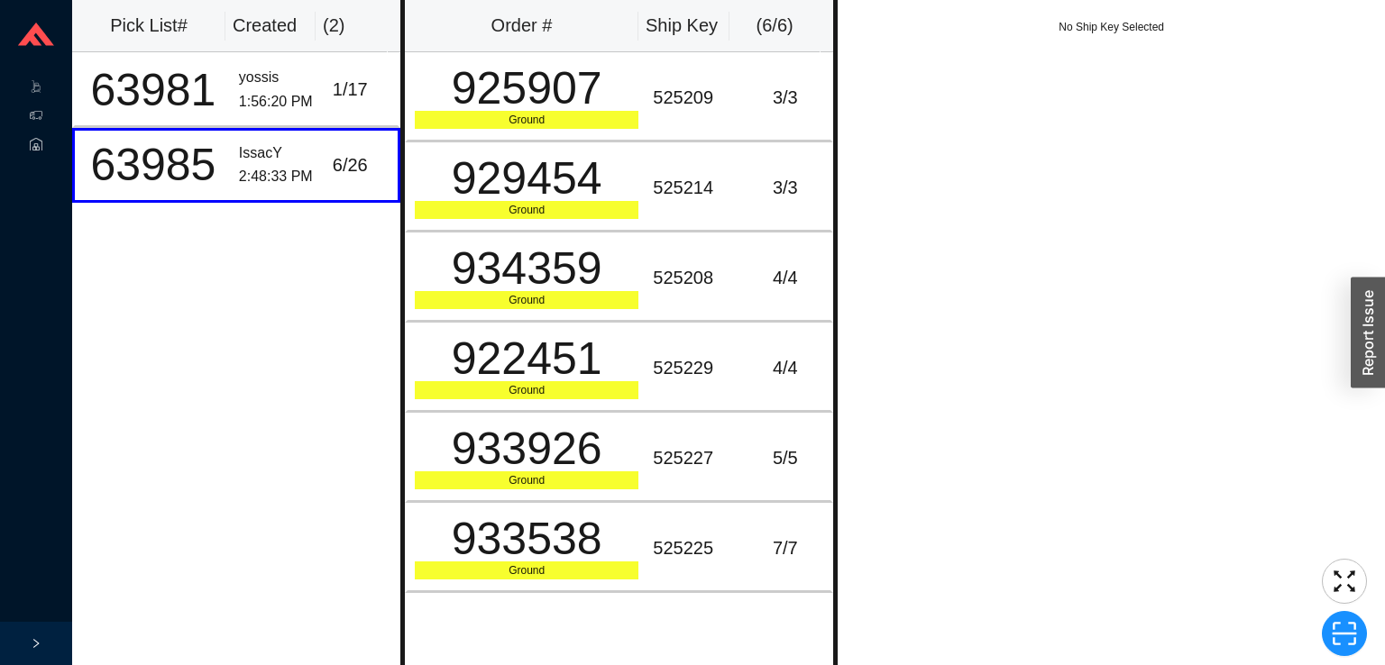
click at [1028, 170] on div "No Ship Key Selected" at bounding box center [1111, 332] width 547 height 665
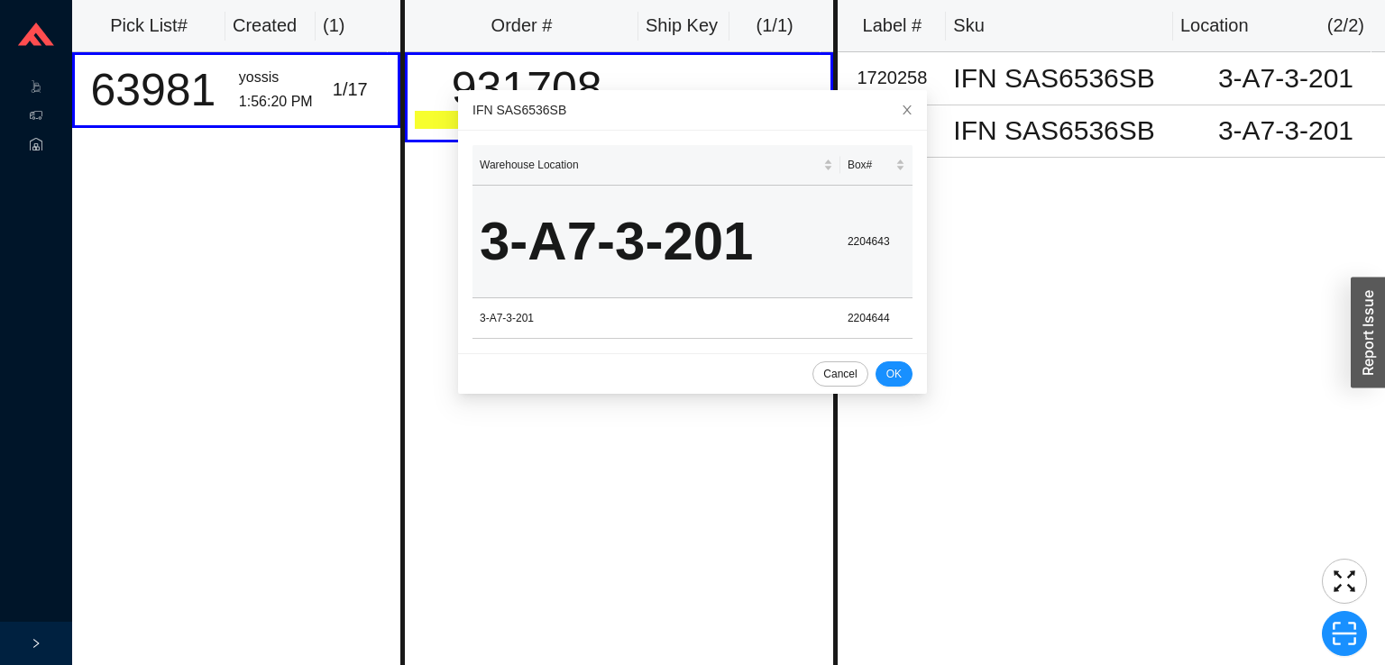
click at [41, 622] on div at bounding box center [36, 643] width 72 height 43
